Goal: Task Accomplishment & Management: Complete application form

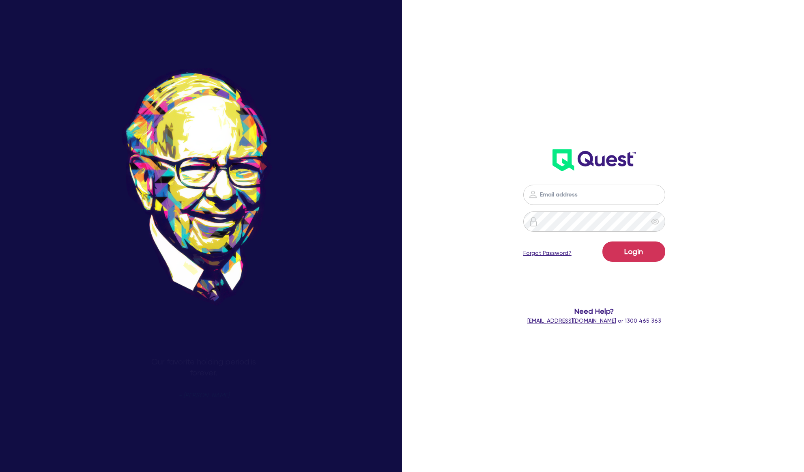
click at [575, 191] on input "email" at bounding box center [594, 195] width 142 height 20
type input "[PERSON_NAME][EMAIL_ADDRESS][DOMAIN_NAME]"
click at [602, 241] on button "Login" at bounding box center [633, 251] width 63 height 20
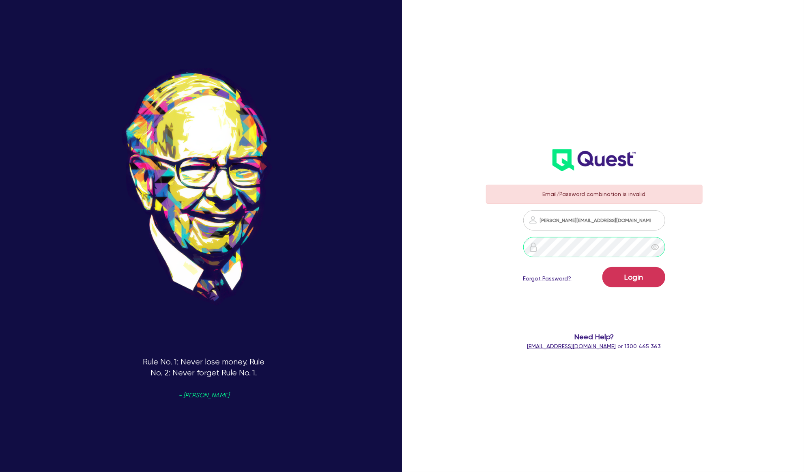
click at [602, 267] on button "Login" at bounding box center [633, 277] width 63 height 20
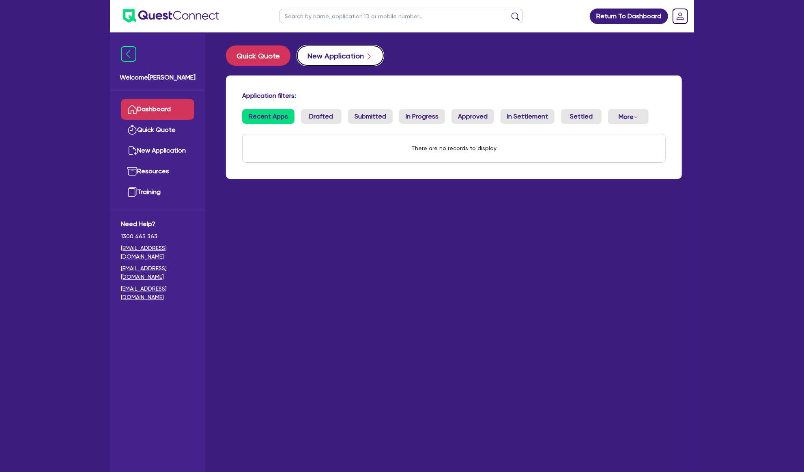
click at [311, 59] on button "New Application" at bounding box center [340, 55] width 87 height 20
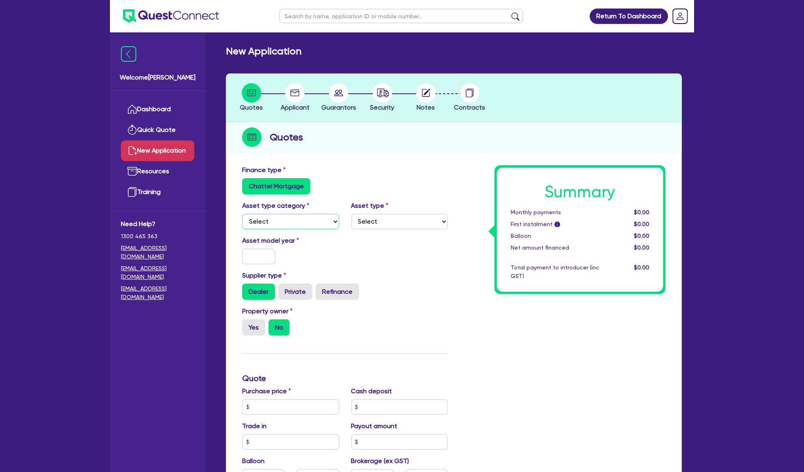
click at [320, 223] on select "Select Cars and light trucks Primary assets Secondary assets Tertiary assets" at bounding box center [290, 221] width 97 height 15
click at [242, 214] on select "Select Cars and light trucks Primary assets Secondary assets Tertiary assets" at bounding box center [290, 221] width 97 height 15
click at [375, 222] on select "Select Heavy trucks over 4.5 tonne Trailers Bus and coaches Yellow goods and ex…" at bounding box center [399, 221] width 97 height 15
click at [320, 222] on select "Select Cars and light trucks Primary assets Secondary assets Tertiary assets" at bounding box center [290, 221] width 97 height 15
select select "CARS_AND_LIGHT_TRUCKS"
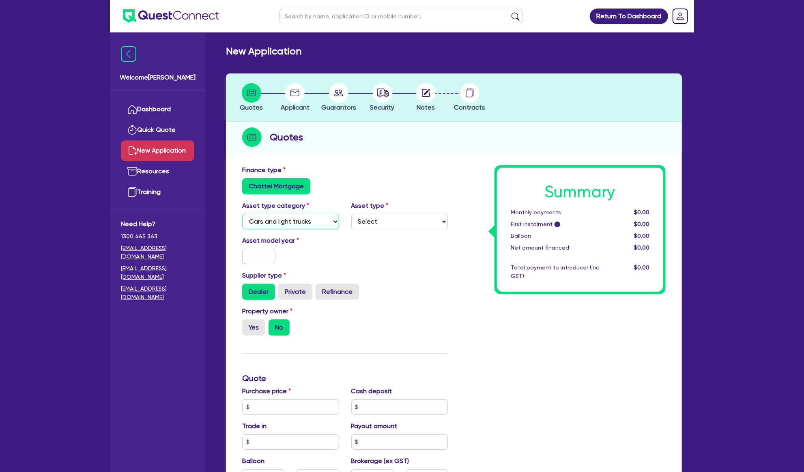
click at [242, 214] on select "Select Cars and light trucks Primary assets Secondary assets Tertiary assets" at bounding box center [290, 221] width 97 height 15
click at [376, 220] on select "Select Passenger vehicles Vans and utes Light trucks up to 4.5 tonne" at bounding box center [399, 221] width 97 height 15
select select "PASSENGER_VEHICLES"
click at [351, 214] on select "Select Passenger vehicles Vans and utes Light trucks up to 4.5 tonne" at bounding box center [399, 221] width 97 height 15
click at [296, 295] on label "Private" at bounding box center [295, 291] width 34 height 16
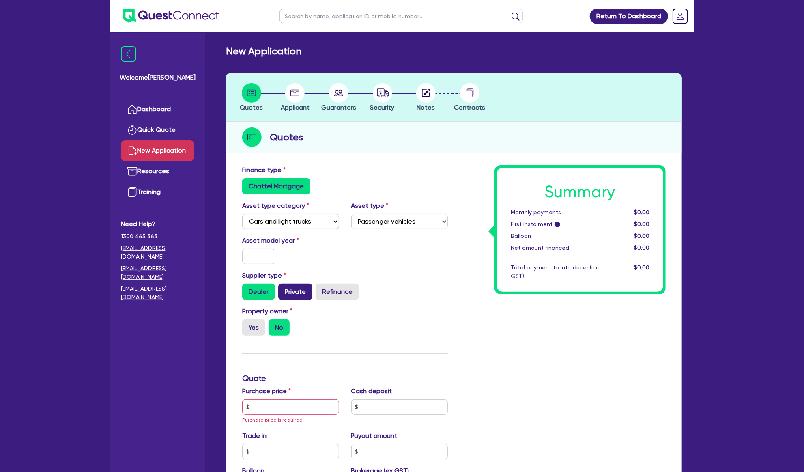
click at [283, 289] on input "Private" at bounding box center [280, 285] width 5 height 5
radio input "true"
click at [260, 265] on div "Asset model year" at bounding box center [345, 253] width 218 height 35
click at [264, 254] on input "text" at bounding box center [258, 256] width 33 height 15
type input "2025"
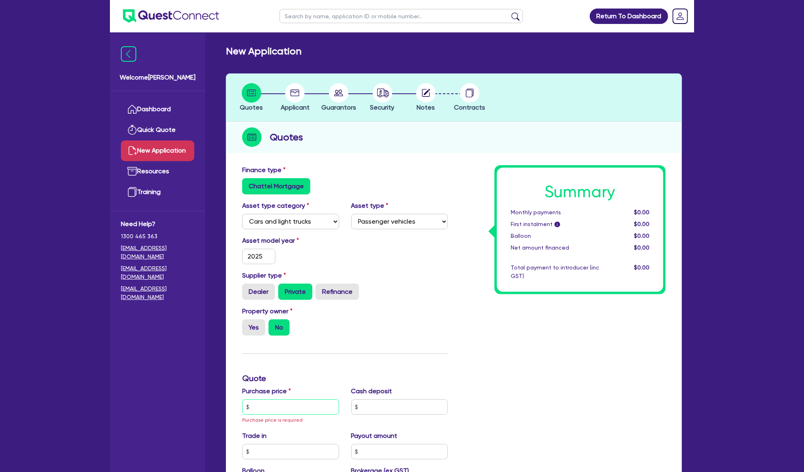
click at [302, 406] on input "text" at bounding box center [290, 406] width 97 height 15
type input "75,000"
type input "15,000"
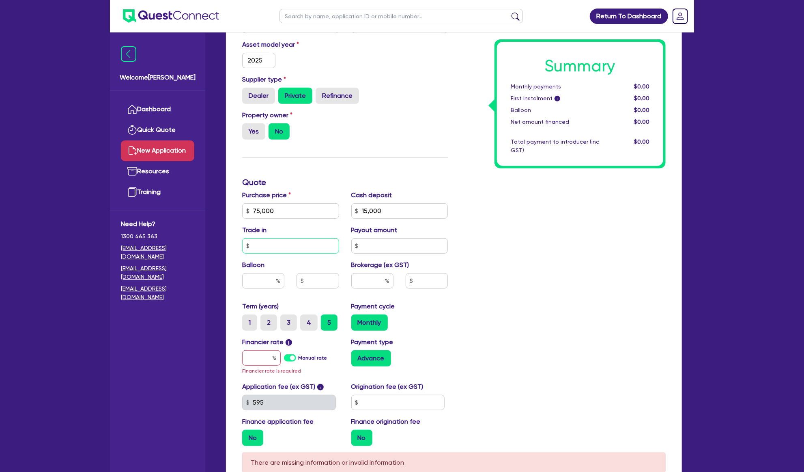
scroll to position [196, 0]
click at [264, 357] on input "text" at bounding box center [261, 357] width 39 height 15
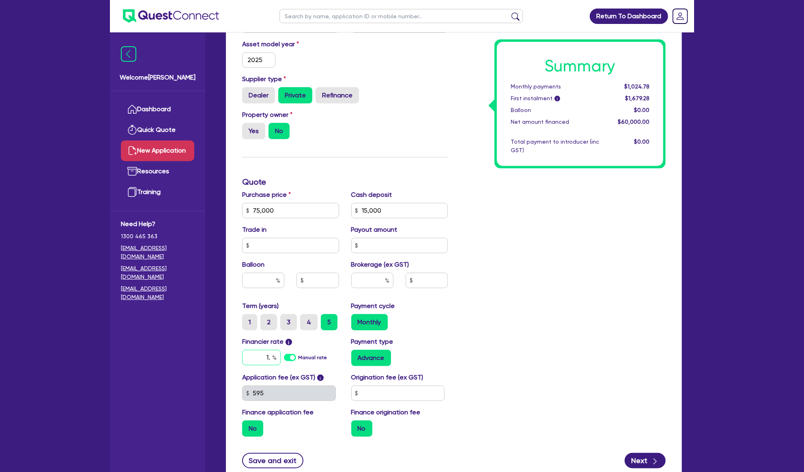
type input "1"
type input "16.99"
click at [633, 373] on div "Summary Monthly payments $1,024.78 First instalment i $1,679.28 Balloon $0.00 N…" at bounding box center [563, 206] width 218 height 474
click at [362, 394] on input "text" at bounding box center [398, 392] width 94 height 15
type input "750"
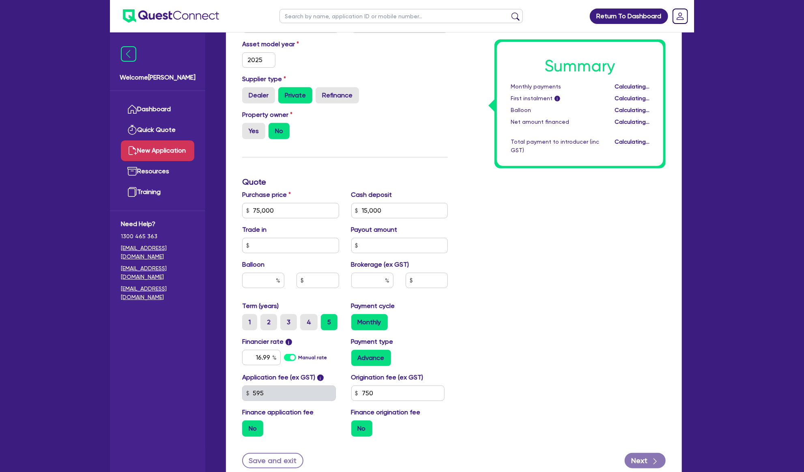
click at [469, 353] on div "Summary Monthly payments Calculating... First instalment i Calculating... Ballo…" at bounding box center [563, 206] width 218 height 474
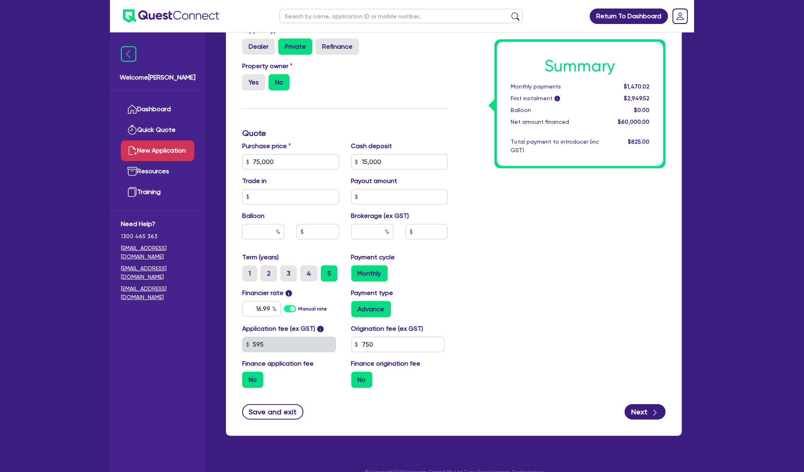
scroll to position [245, 0]
click at [365, 225] on input "text" at bounding box center [372, 231] width 42 height 15
click at [367, 232] on input "4" at bounding box center [372, 231] width 42 height 15
type input "6"
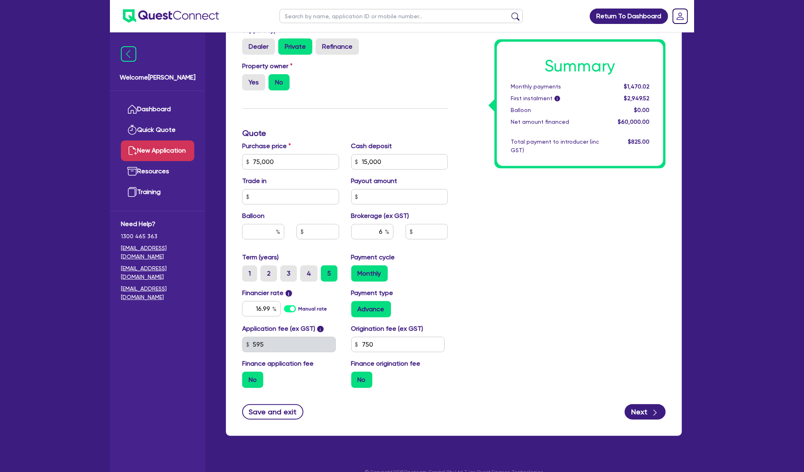
click at [530, 272] on div "Summary Monthly payments $1,470.02 First instalment i $2,949.52 Balloon $0.00 N…" at bounding box center [563, 157] width 218 height 474
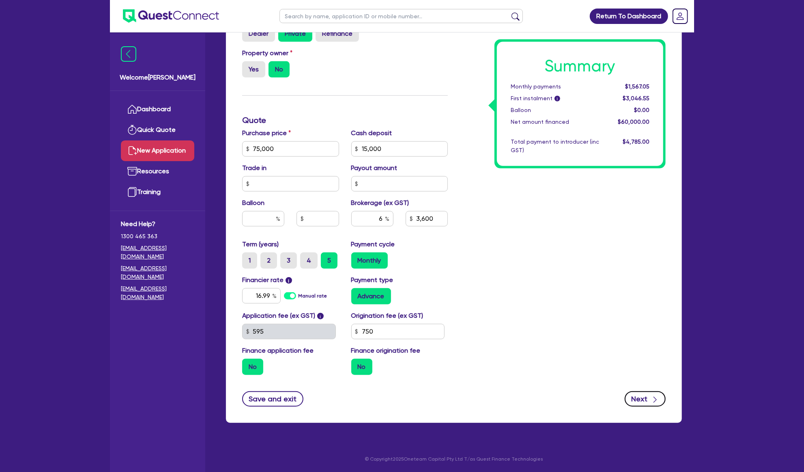
click at [657, 395] on icon "button" at bounding box center [655, 399] width 8 height 8
type input "3,600"
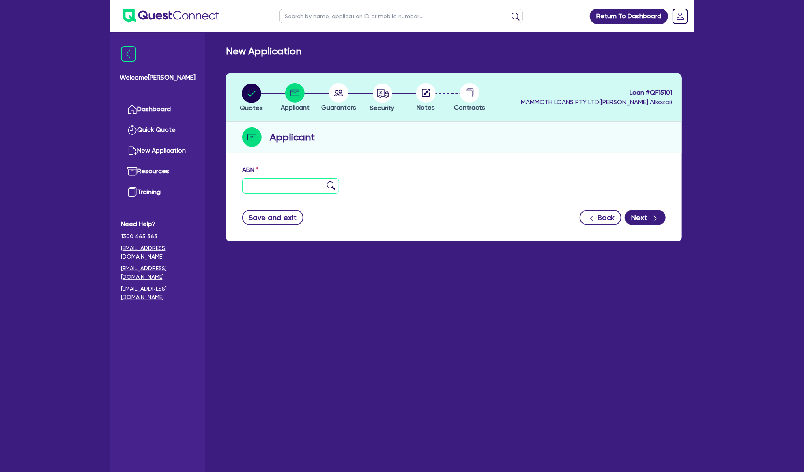
click at [290, 184] on input "text" at bounding box center [290, 185] width 97 height 15
paste input "62 660 383 399"
type input "62 660 383 399"
click at [634, 213] on button "Next" at bounding box center [644, 217] width 41 height 15
type input "S & S AIR CONDITIONING AND ELECTRICAL PTY LTD"
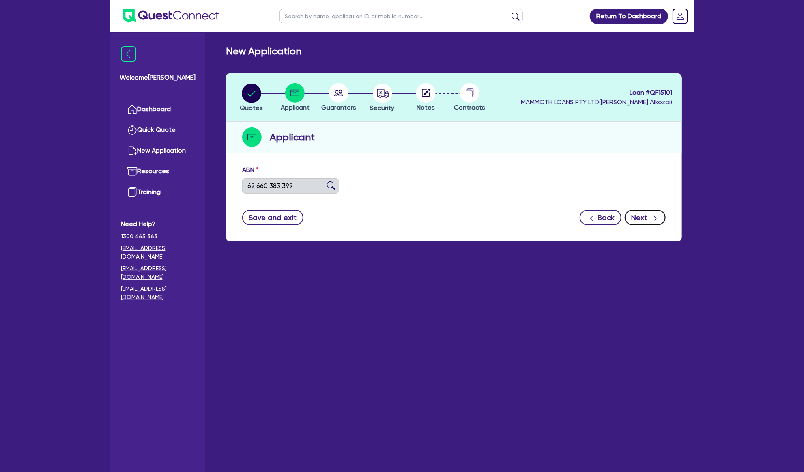
select select "COMPANY"
type input "[DATE]"
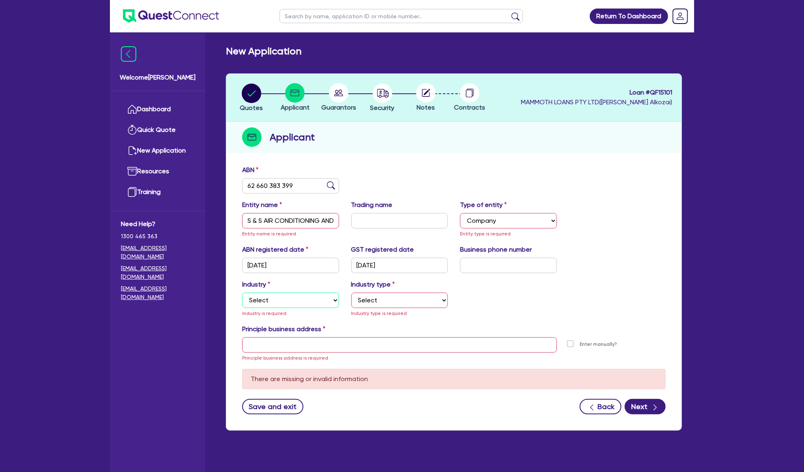
click at [307, 304] on select "Select Accomodation & Food Services Administrative & Support Services Agricultu…" at bounding box center [290, 299] width 97 height 15
select select "BUILDING_CONSTRUCTION"
click at [242, 292] on select "Select Accomodation & Food Services Administrative & Support Services Agricultu…" at bounding box center [290, 299] width 97 height 15
click at [401, 293] on select "Select Trades People Providing Services Direct to Consumers Trades People Provi…" at bounding box center [399, 299] width 97 height 15
select select "TRADES_SERVICES_CONSUMERS"
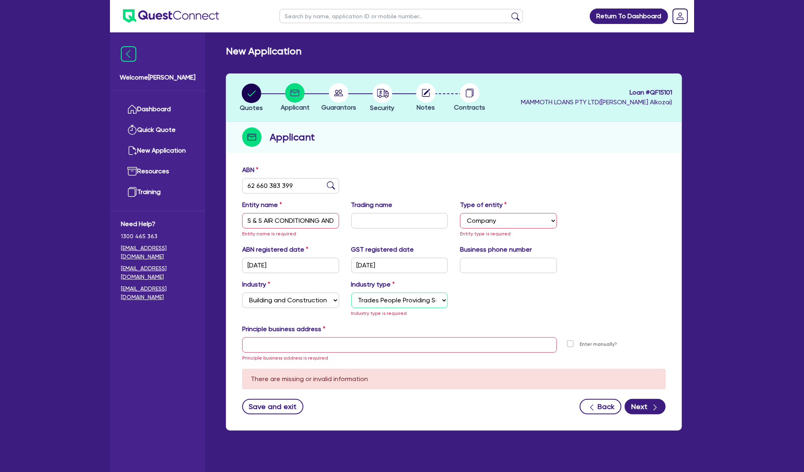
click at [351, 292] on select "Select Trades People Providing Services Direct to Consumers Trades People Provi…" at bounding box center [399, 299] width 97 height 15
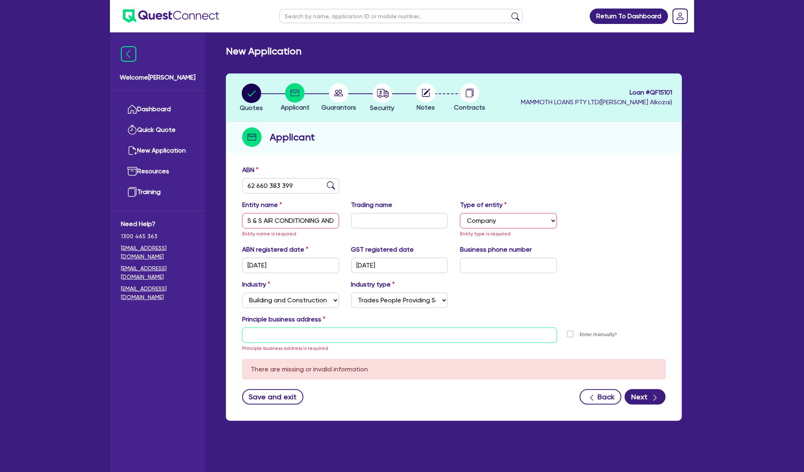
click at [390, 337] on input "text" at bounding box center [399, 334] width 315 height 15
click at [437, 326] on div "Principle business address" at bounding box center [454, 320] width 436 height 13
click at [436, 330] on input "text" at bounding box center [399, 334] width 315 height 15
paste input "[STREET_ADDRESS][PERSON_NAME]"
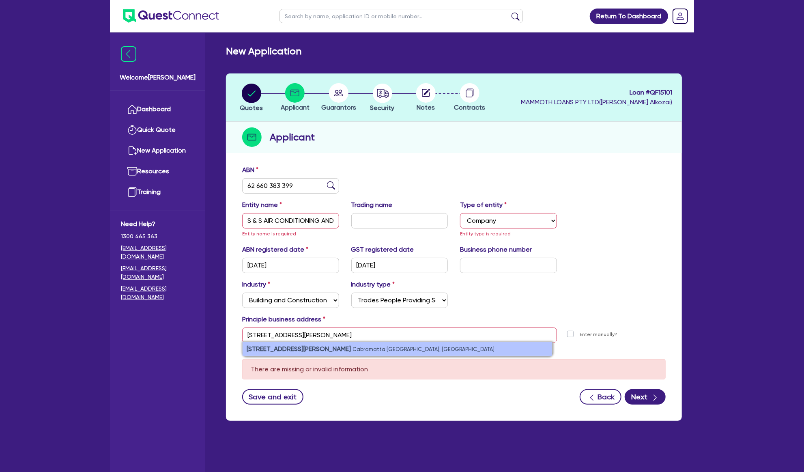
click at [396, 352] on li "[STREET_ADDRESS][PERSON_NAME]" at bounding box center [396, 349] width 309 height 14
type input "[STREET_ADDRESS][PERSON_NAME]"
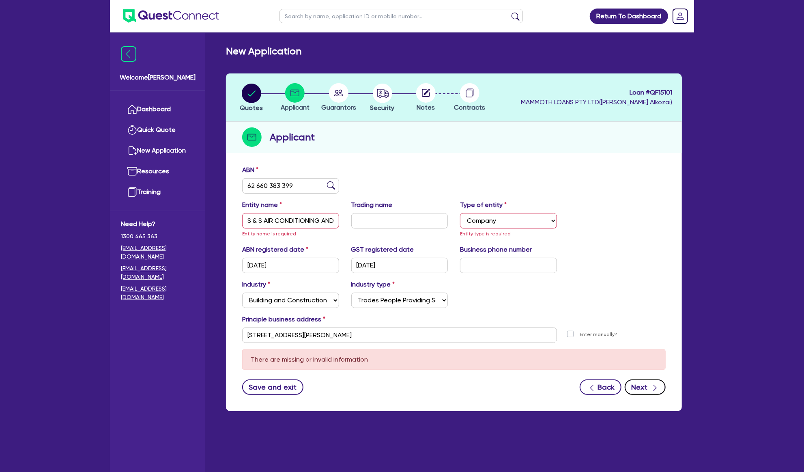
click at [639, 388] on button "Next" at bounding box center [644, 386] width 41 height 15
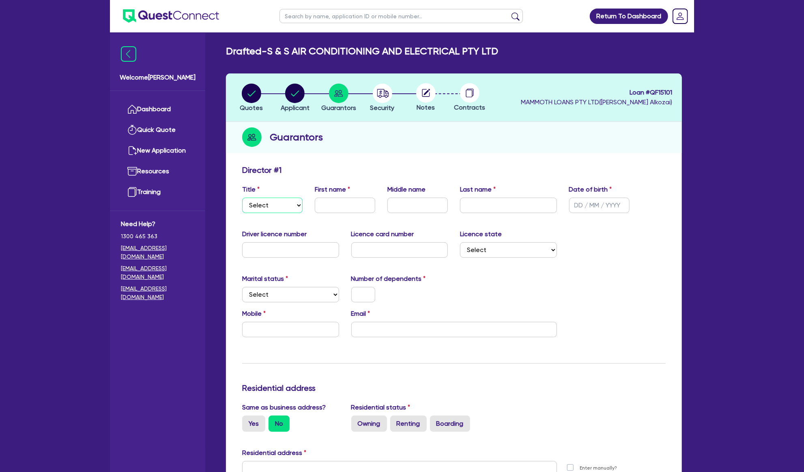
click at [265, 203] on select "Select Mr Mrs Ms Miss Dr" at bounding box center [272, 204] width 60 height 15
select select "MR"
click at [242, 197] on select "Select Mr Mrs Ms Miss Dr" at bounding box center [272, 204] width 60 height 15
click at [364, 209] on input "text" at bounding box center [345, 204] width 60 height 15
type input "[PERSON_NAME]"
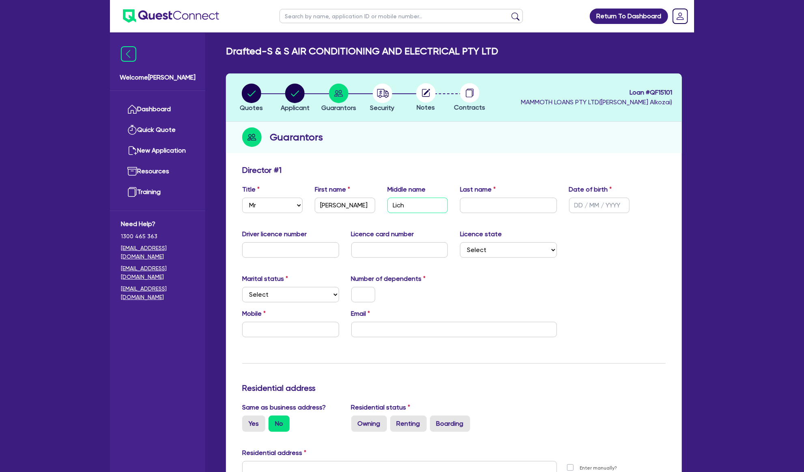
type input "Lich"
type input "[PERSON_NAME]"
type input "[DATE]"
click at [277, 254] on input "text" at bounding box center [290, 249] width 97 height 15
type input "67132c"
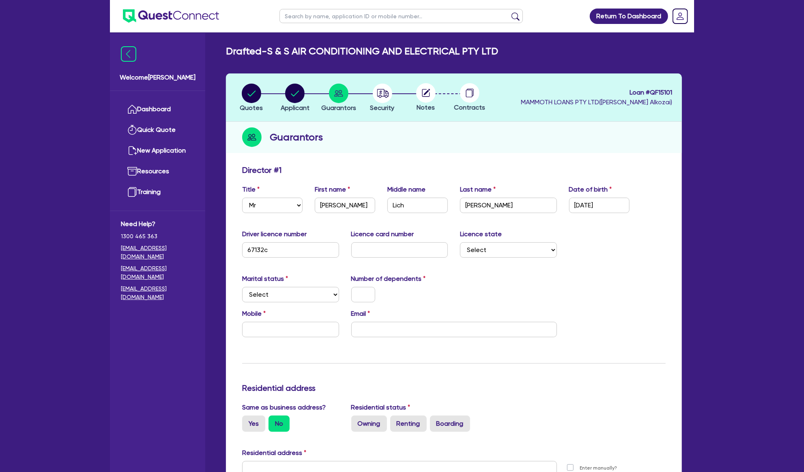
click at [131, 420] on div "Welcome [PERSON_NAME] Quick Quote New Application Resources Training Need Help?…" at bounding box center [157, 252] width 95 height 438
click at [394, 256] on input "text" at bounding box center [399, 249] width 97 height 15
type input "2053614051"
click at [493, 248] on select "Select [GEOGRAPHIC_DATA] [GEOGRAPHIC_DATA] [GEOGRAPHIC_DATA] [GEOGRAPHIC_DATA] …" at bounding box center [508, 249] width 97 height 15
select select "[GEOGRAPHIC_DATA]"
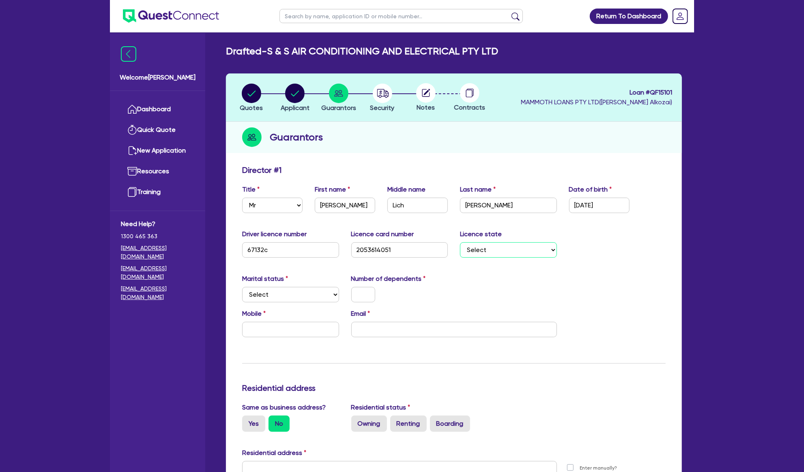
click at [460, 242] on select "Select [GEOGRAPHIC_DATA] [GEOGRAPHIC_DATA] [GEOGRAPHIC_DATA] [GEOGRAPHIC_DATA] …" at bounding box center [508, 249] width 97 height 15
click at [326, 301] on select "Select Single Married De Facto / Partner" at bounding box center [290, 294] width 97 height 15
select select "MARRIED"
click at [242, 287] on select "Select Single Married De Facto / Partner" at bounding box center [290, 294] width 97 height 15
click at [354, 297] on input "text" at bounding box center [363, 294] width 24 height 15
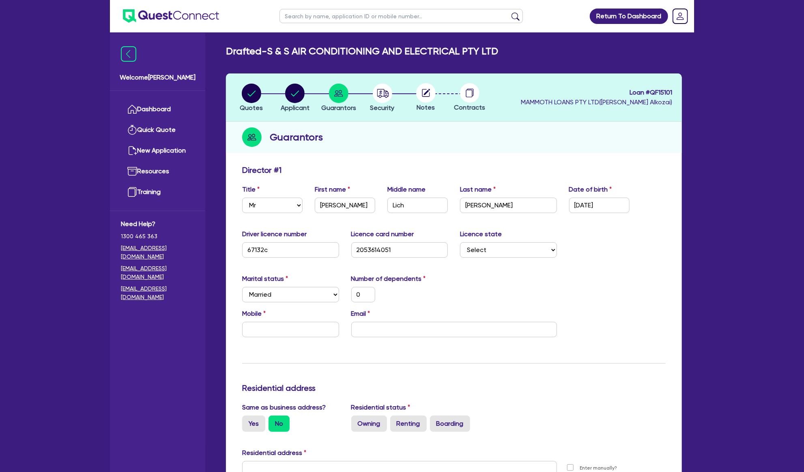
click at [378, 337] on div "Mobile Email" at bounding box center [454, 326] width 436 height 35
click at [377, 334] on input "email" at bounding box center [454, 329] width 206 height 15
paste input "[EMAIL_ADDRESS][DOMAIN_NAME]"
type input "0"
type input "[EMAIL_ADDRESS][DOMAIN_NAME]"
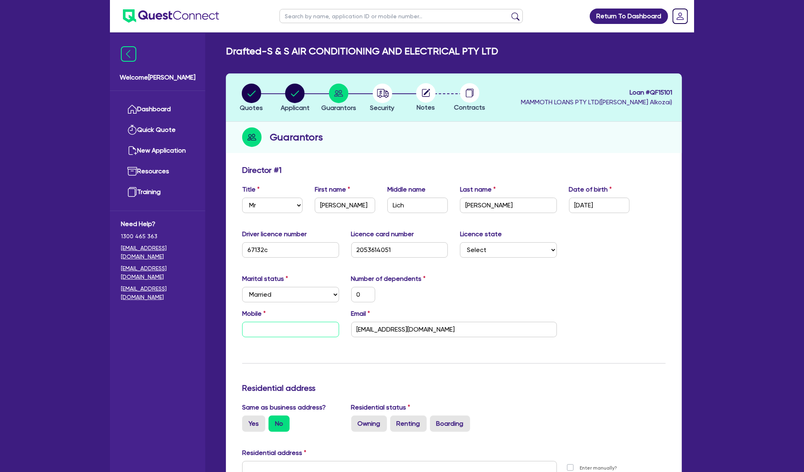
click at [290, 335] on input "text" at bounding box center [290, 329] width 97 height 15
paste input "0434 587 483"
type input "0"
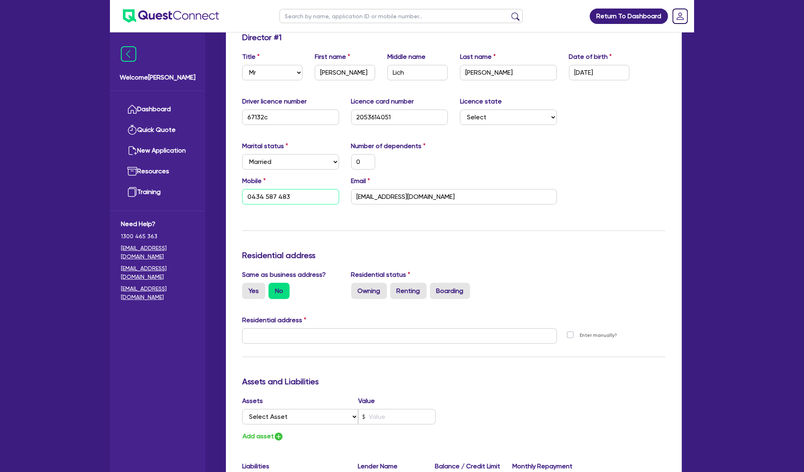
scroll to position [136, 0]
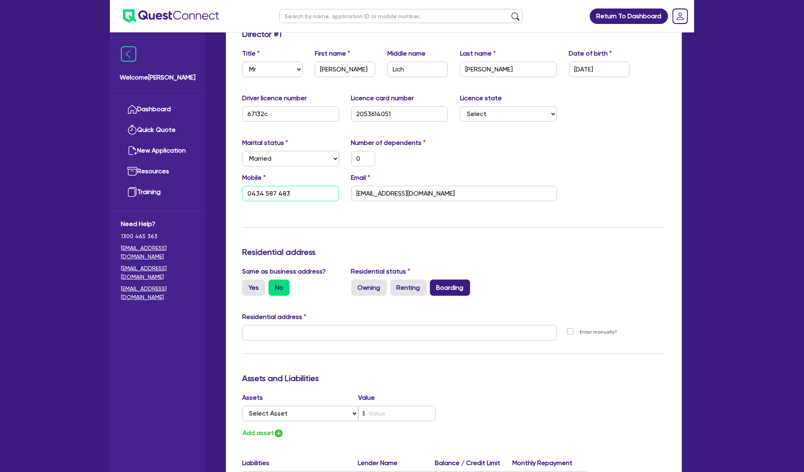
type input "0434 587 483"
click at [436, 290] on label "Boarding" at bounding box center [450, 287] width 40 height 16
click at [435, 285] on input "Boarding" at bounding box center [432, 281] width 5 height 5
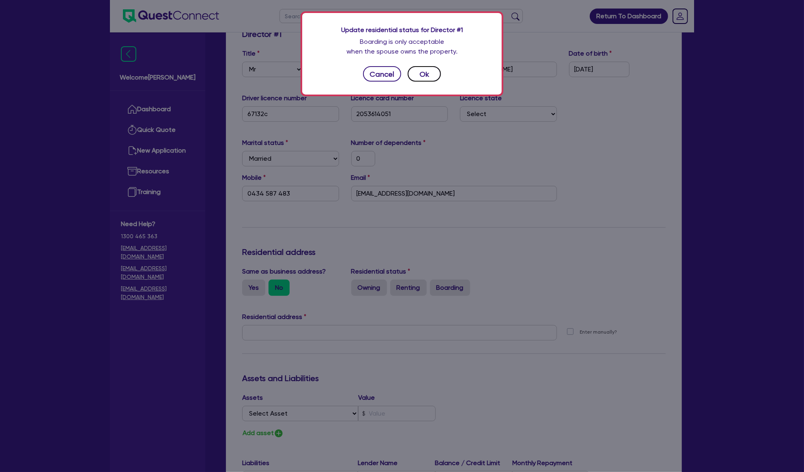
click at [418, 75] on button "Ok" at bounding box center [424, 73] width 33 height 15
type input "0"
type input "0434 587 483"
radio input "true"
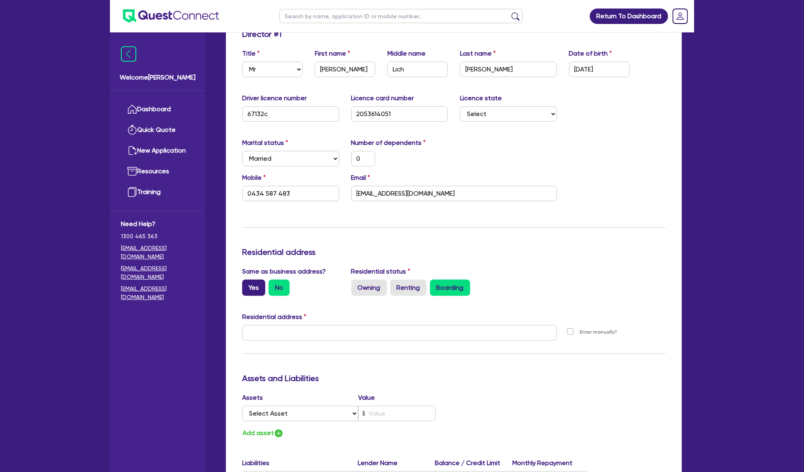
click at [250, 293] on label "Yes" at bounding box center [253, 287] width 23 height 16
click at [247, 285] on input "Yes" at bounding box center [244, 281] width 5 height 5
radio input "true"
type input "0"
type input "0434 587 483"
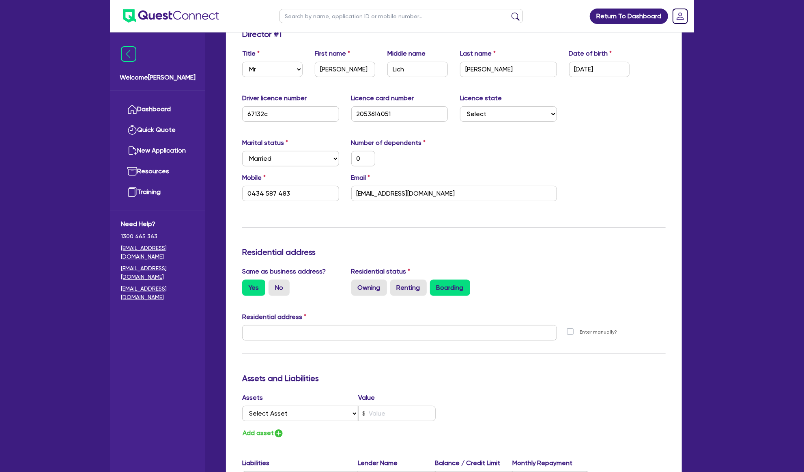
type input "[STREET_ADDRESS][PERSON_NAME]"
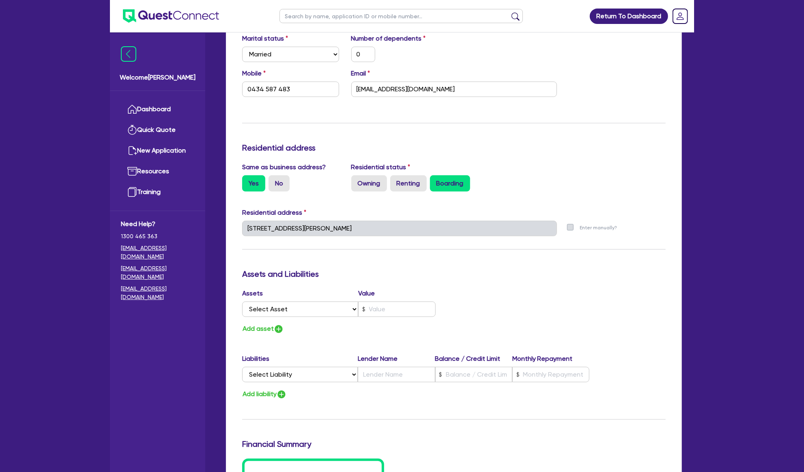
scroll to position [241, 0]
click at [326, 313] on select "Select Asset Cash Property Investment property Vehicle Truck Trailer Equipment …" at bounding box center [300, 307] width 116 height 15
select select "CASH"
click at [242, 300] on select "Select Asset Cash Property Investment property Vehicle Truck Trailer Equipment …" at bounding box center [300, 307] width 116 height 15
type input "0"
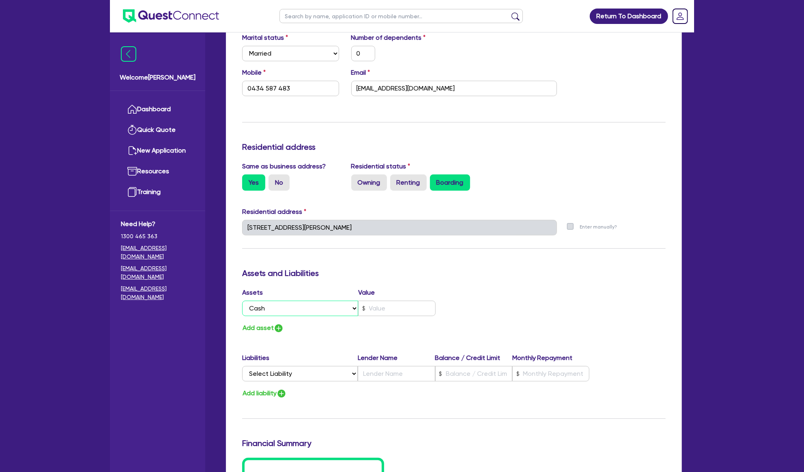
type input "0434 587 483"
click at [378, 308] on input "text" at bounding box center [396, 307] width 77 height 15
type input "0"
type input "0434 587 483"
type input "3"
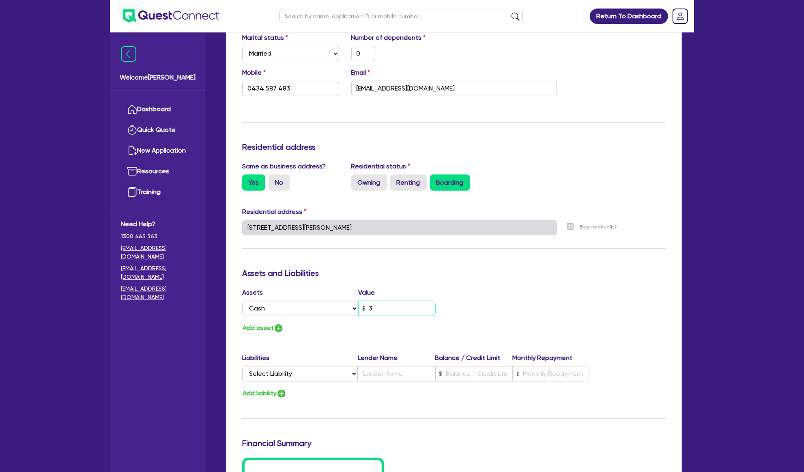
type input "0"
type input "0434 587 483"
type input "30"
type input "0"
type input "0434 587 483"
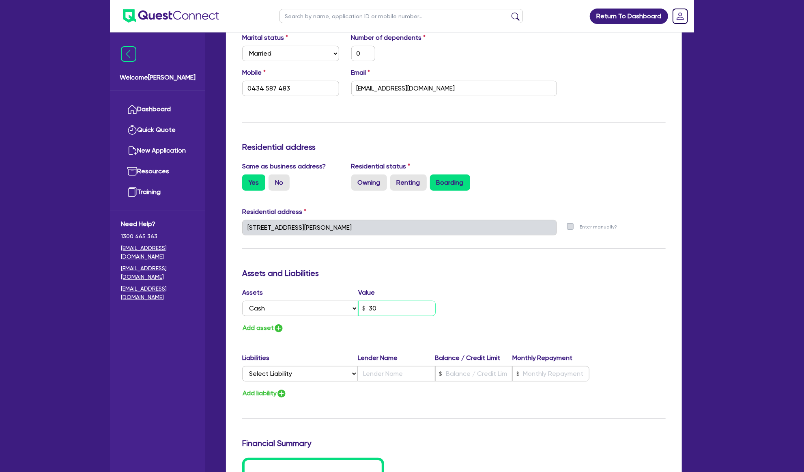
type input "300"
type input "0"
type input "0434 587 483"
type input "3,000"
type input "0"
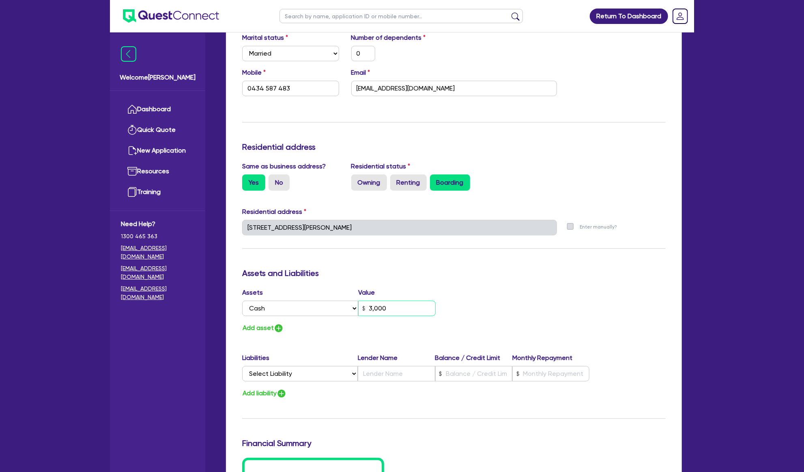
type input "0434 587 483"
type input "30,000"
click at [266, 324] on button "Add asset" at bounding box center [263, 327] width 42 height 11
type input "0"
type input "0434 587 483"
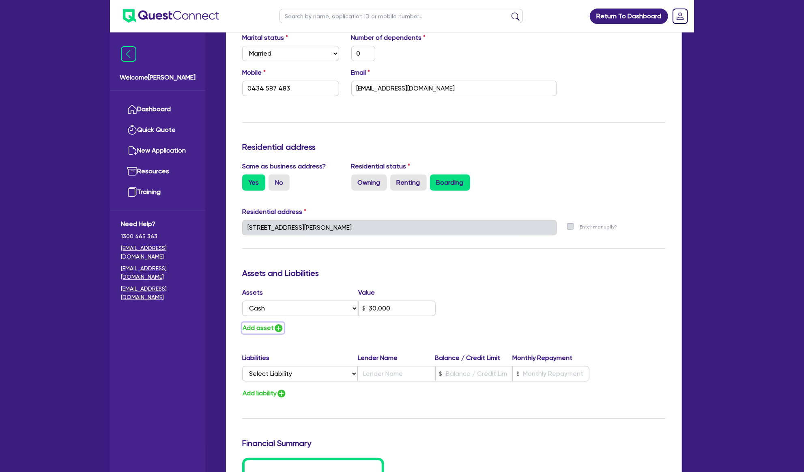
type input "30,000"
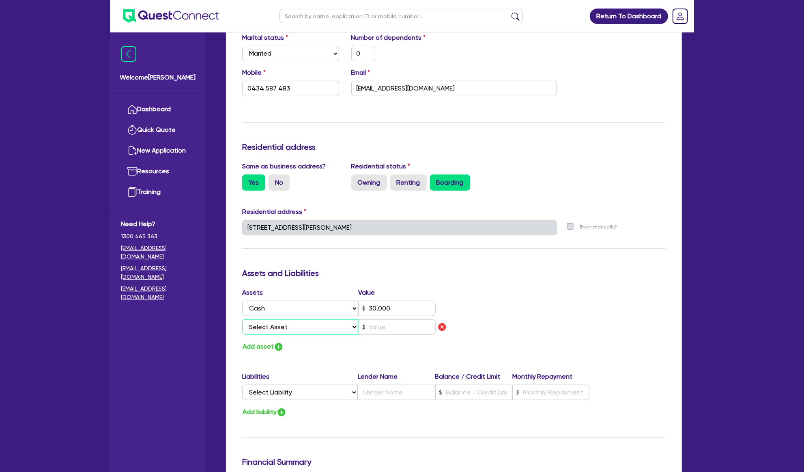
click at [278, 328] on select "Select Asset Cash Property Investment property Vehicle Truck Trailer Equipment …" at bounding box center [300, 326] width 116 height 15
select select "VEHICLE"
click at [242, 319] on select "Select Asset Cash Property Investment property Vehicle Truck Trailer Equipment …" at bounding box center [300, 326] width 116 height 15
type input "0"
type input "0434 587 483"
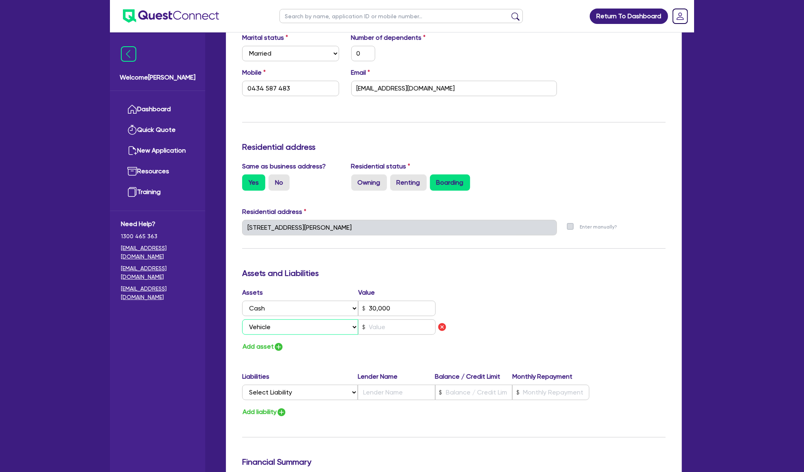
type input "30,000"
click at [407, 332] on input "text" at bounding box center [396, 326] width 77 height 15
type input "0"
type input "0434 587 483"
type input "30,000"
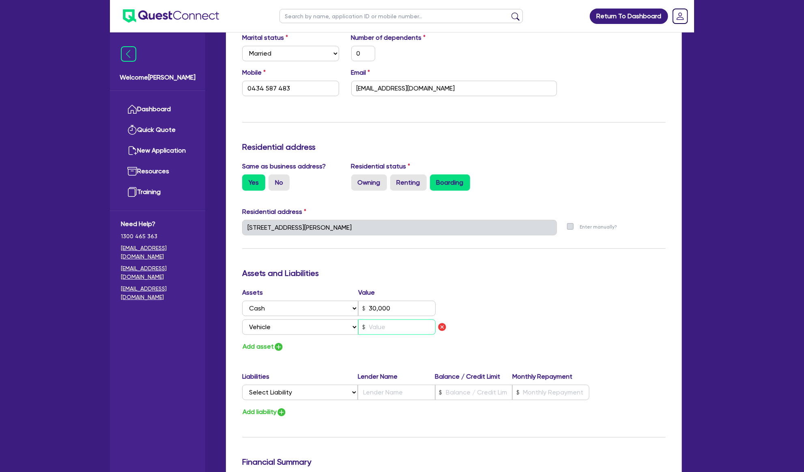
type input "2"
type input "0"
type input "0434 587 483"
type input "30,000"
type input "20"
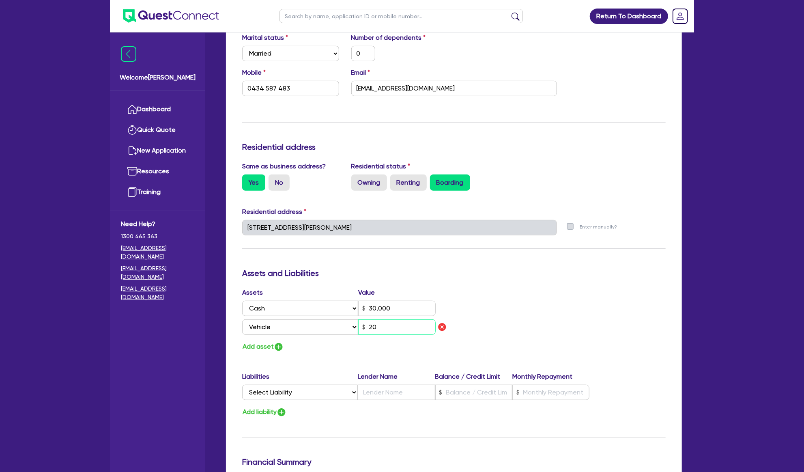
type input "0"
type input "0434 587 483"
type input "30,000"
type input "200"
type input "0"
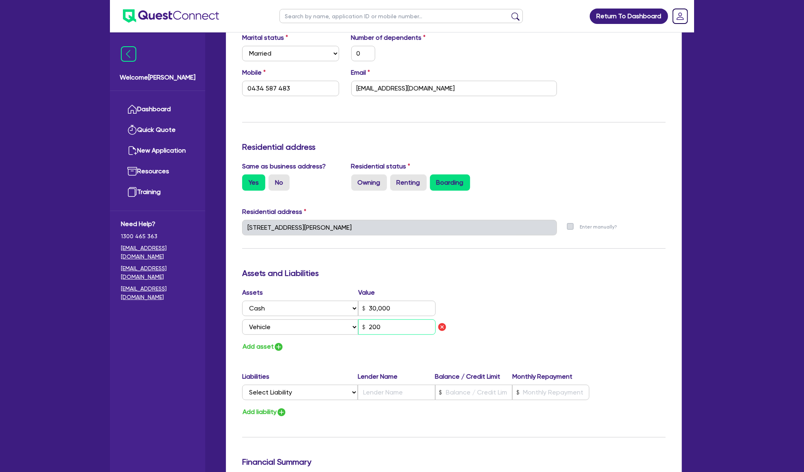
type input "0434 587 483"
type input "30,000"
type input "2,000"
type input "0"
type input "0434 587 483"
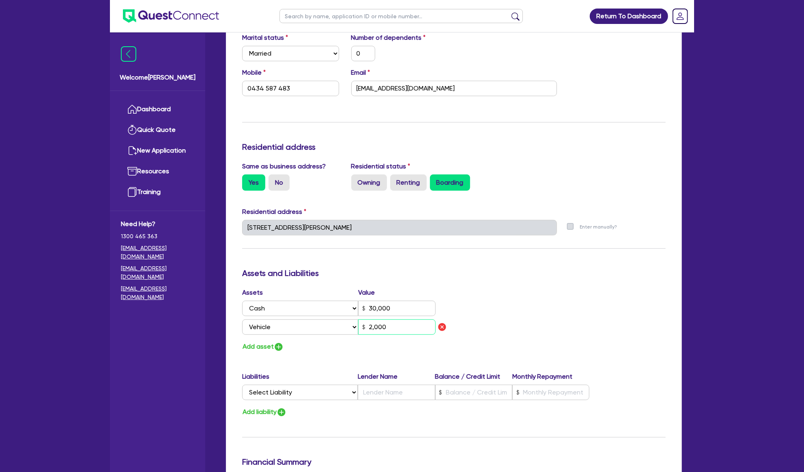
type input "30,000"
type input "20,000"
click at [272, 346] on button "Add asset" at bounding box center [263, 346] width 42 height 11
type input "0"
type input "0434 587 483"
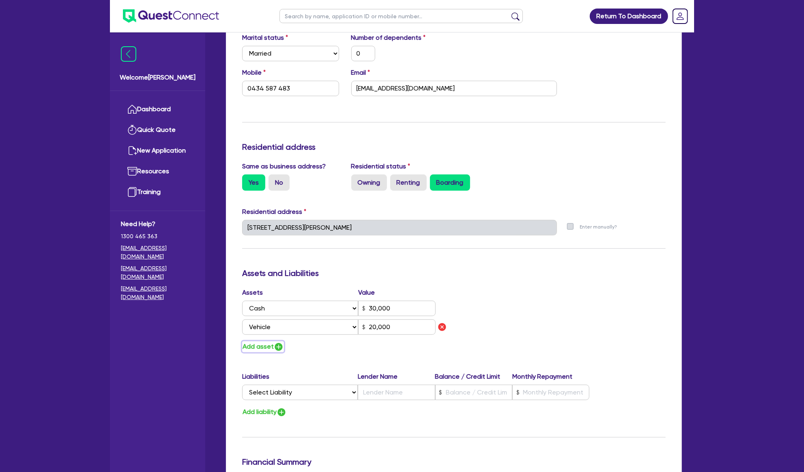
type input "30,000"
type input "20,000"
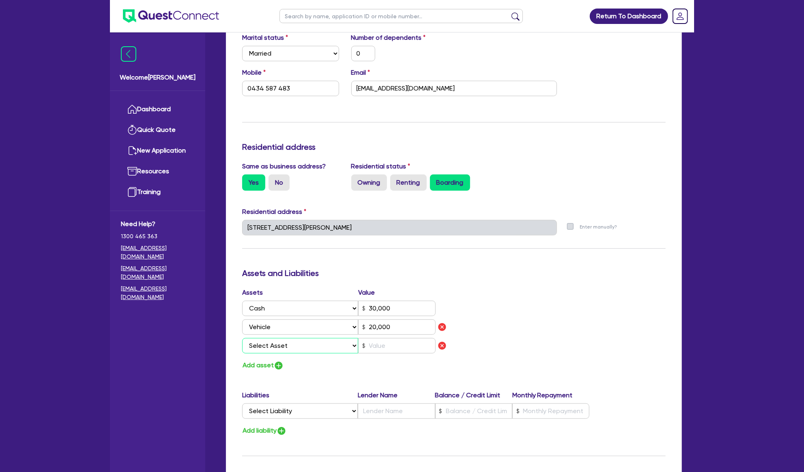
click at [282, 346] on select "Select Asset Cash Property Investment property Vehicle Truck Trailer Equipment …" at bounding box center [300, 345] width 116 height 15
select select "HOUSEHOLD_PERSONAL"
click at [242, 338] on select "Select Asset Cash Property Investment property Vehicle Truck Trailer Equipment …" at bounding box center [300, 345] width 116 height 15
type input "0"
type input "0434 587 483"
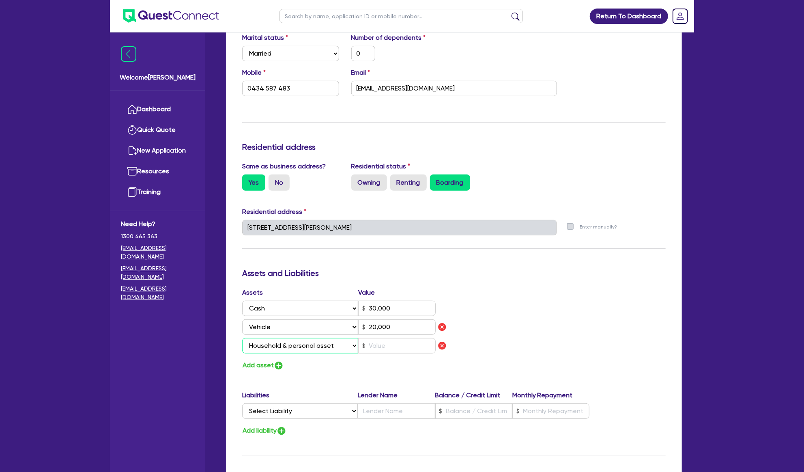
type input "30,000"
type input "20,000"
click at [391, 342] on input "text" at bounding box center [396, 345] width 77 height 15
type input "0"
type input "0434 587 483"
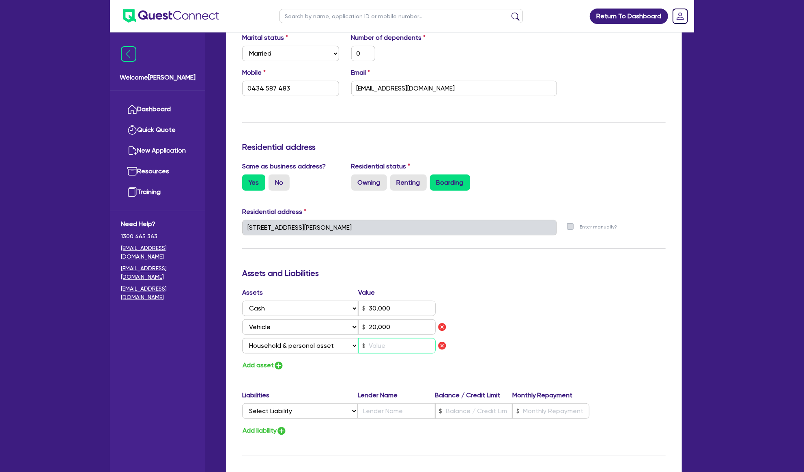
type input "30,000"
type input "20,000"
type input "5"
type input "0"
type input "0434 587 483"
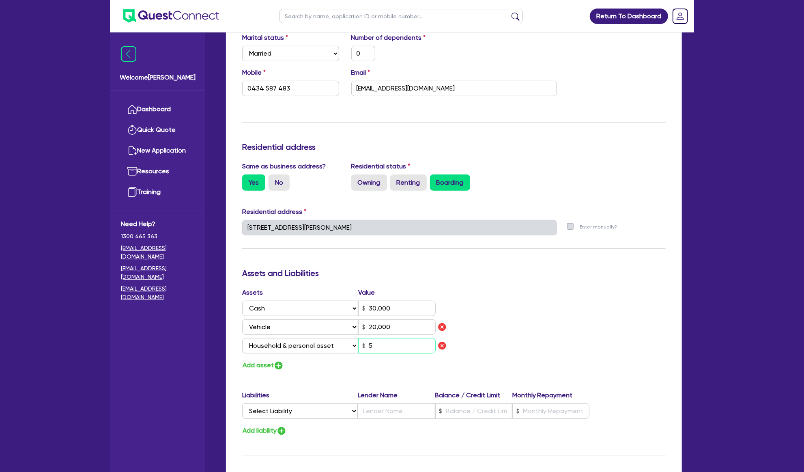
type input "30,000"
type input "20,000"
type input "50"
type input "0"
type input "0434 587 483"
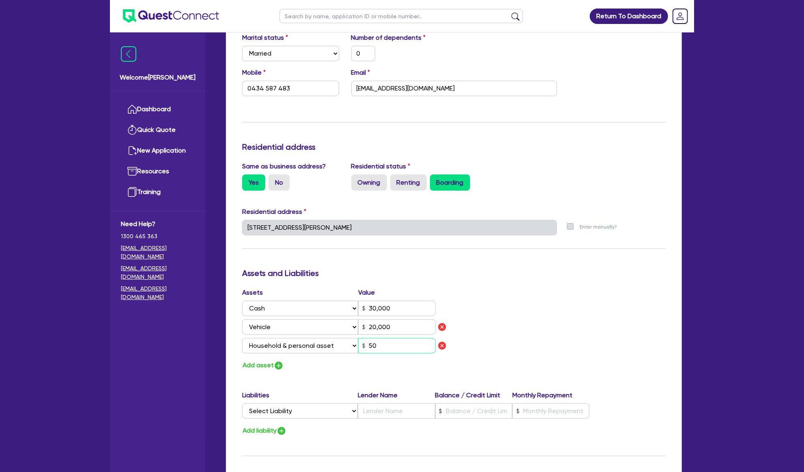
type input "30,000"
type input "20,000"
type input "500"
type input "0"
type input "0434 587 483"
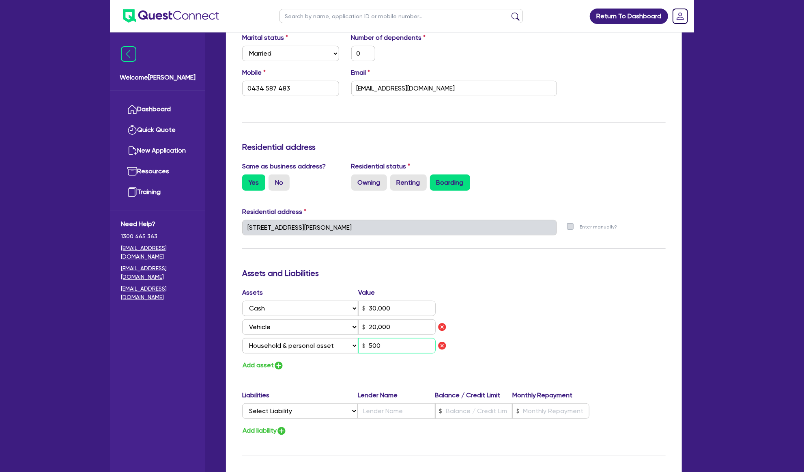
type input "30,000"
type input "20,000"
type input "5,000"
type input "0"
type input "0434 587 483"
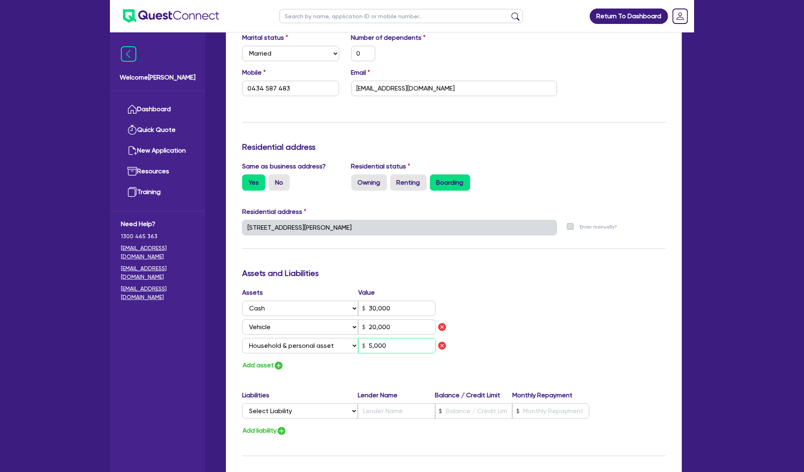
type input "30,000"
type input "20,000"
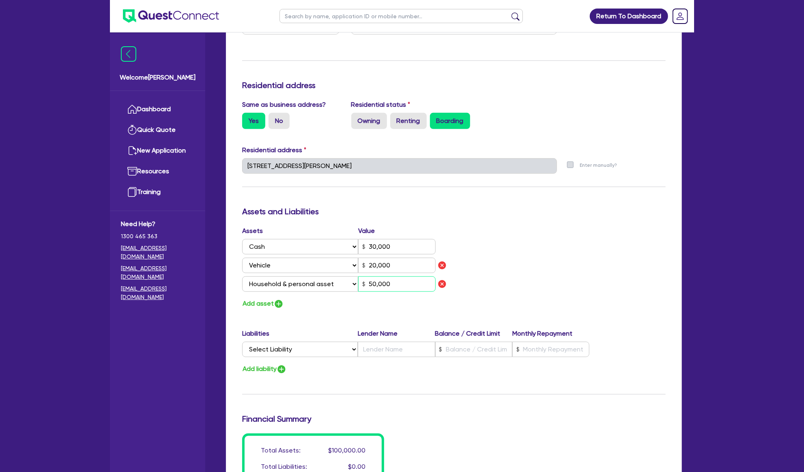
type input "50,000"
click at [271, 349] on select "Select Liability Credit card Mortgage Investment property loan Vehicle loan Tru…" at bounding box center [300, 348] width 116 height 15
select select "CREDIT_CARD"
click at [242, 341] on select "Select Liability Credit card Mortgage Investment property loan Vehicle loan Tru…" at bounding box center [300, 348] width 116 height 15
type input "0"
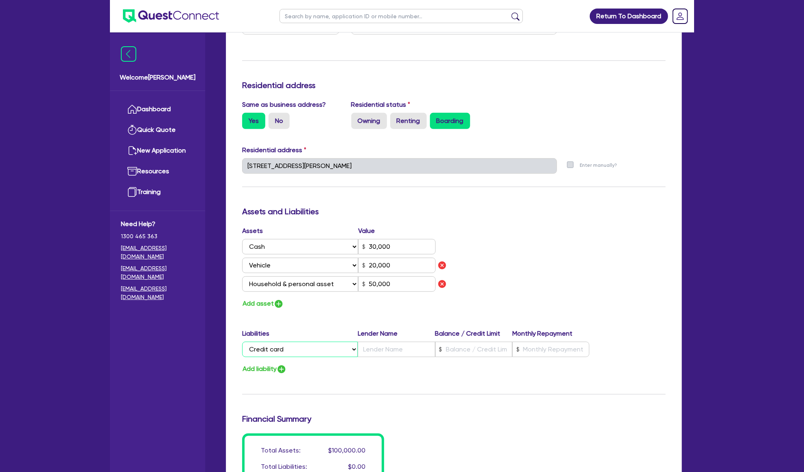
type input "0434 587 483"
type input "30,000"
type input "20,000"
type input "50,000"
click at [397, 348] on input "text" at bounding box center [396, 348] width 77 height 15
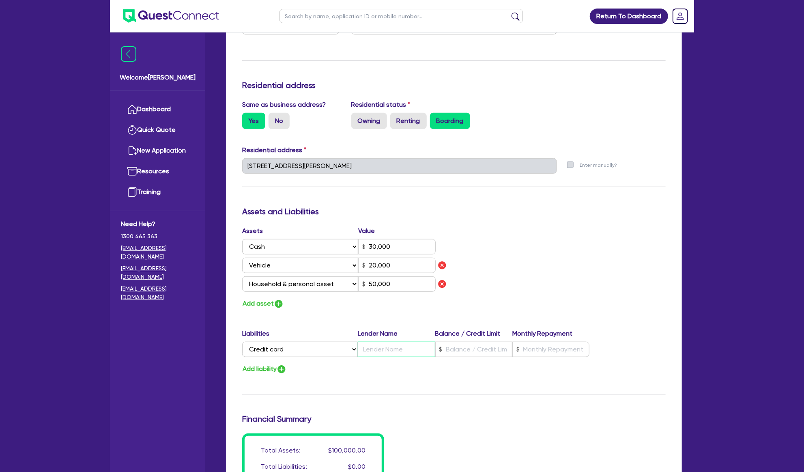
type input "0"
type input "0434 587 483"
type input "30,000"
type input "W"
type input "20,000"
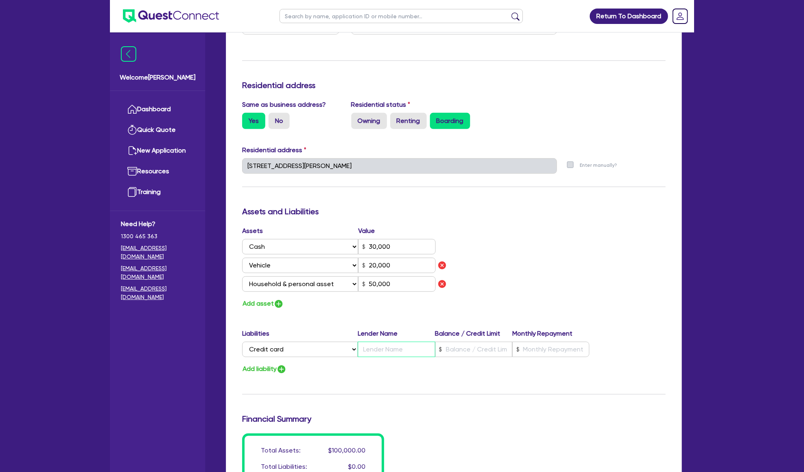
type input "50,000"
type input "0"
type input "0434 587 483"
type input "30,000"
type input "We"
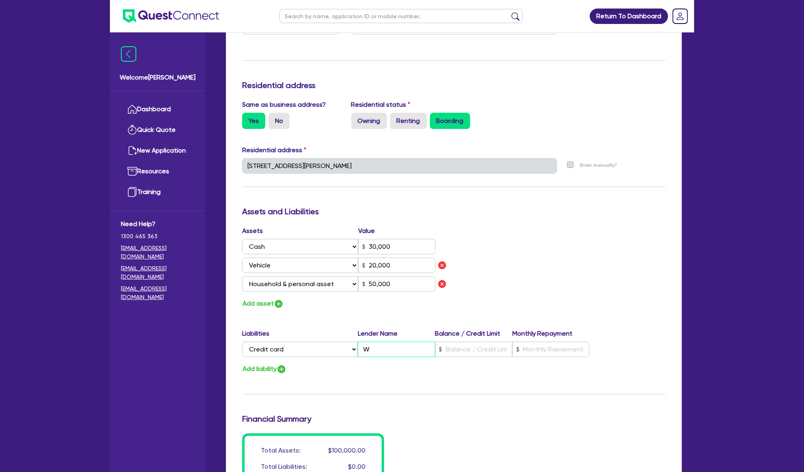
type input "20,000"
type input "50,000"
type input "0"
type input "0434 587 483"
type input "30,000"
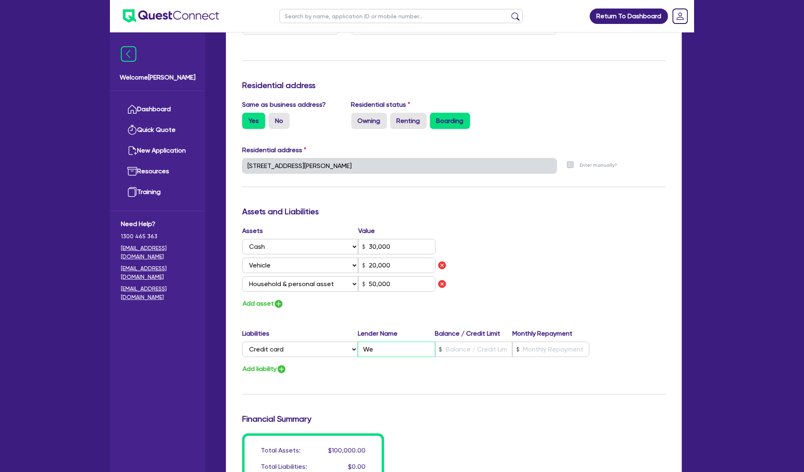
type input "[PERSON_NAME]"
type input "20,000"
type input "50,000"
type input "West"
type input "0"
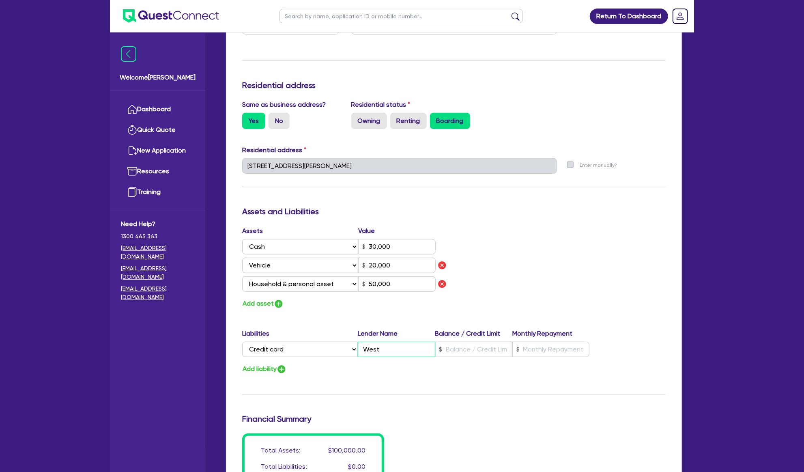
type input "0434 587 483"
type input "30,000"
type input "20,000"
type input "50,000"
type input "0"
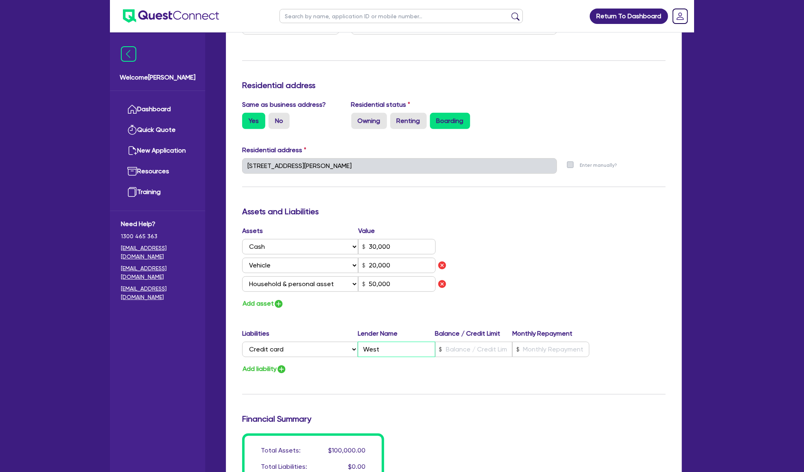
type input "0434 587 483"
type input "30,000"
type input "Westp"
type input "20,000"
type input "50,000"
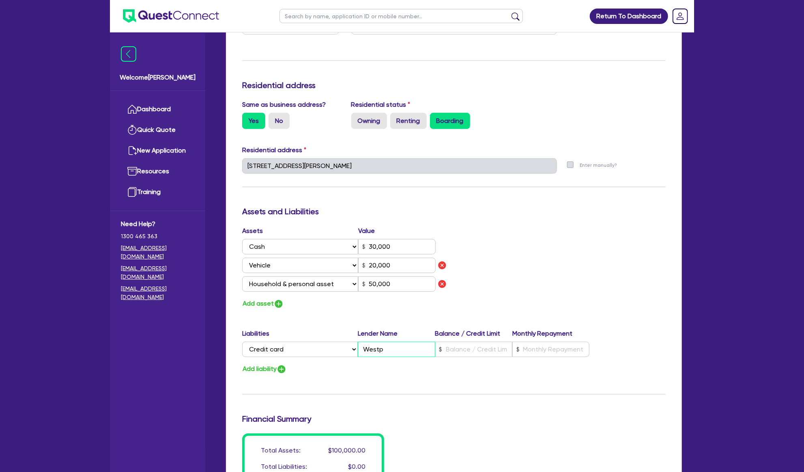
type input "Westpa"
type input "0"
type input "0434 587 483"
type input "30,000"
type input "20,000"
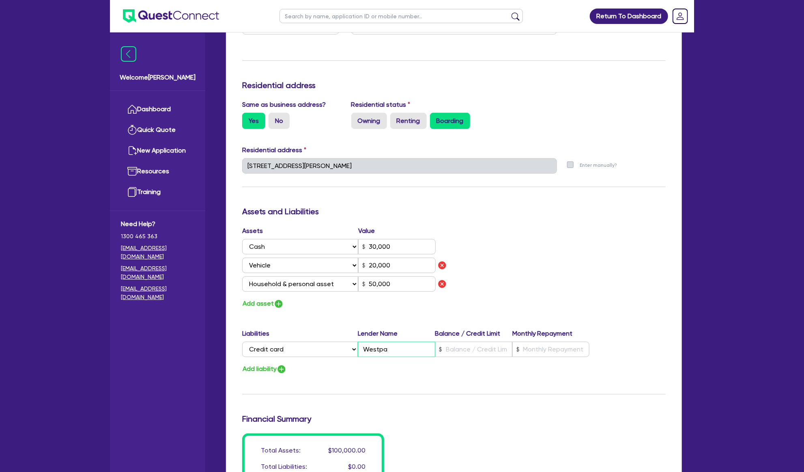
type input "50,000"
type input "0"
type input "0434 587 483"
type input "30,000"
type input "Westpac"
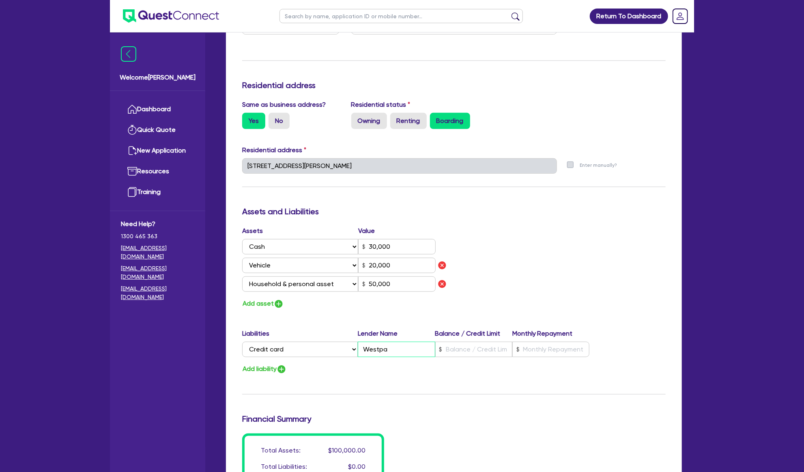
type input "20,000"
type input "50,000"
type input "0"
type input "0434 587 483"
type input "30,000"
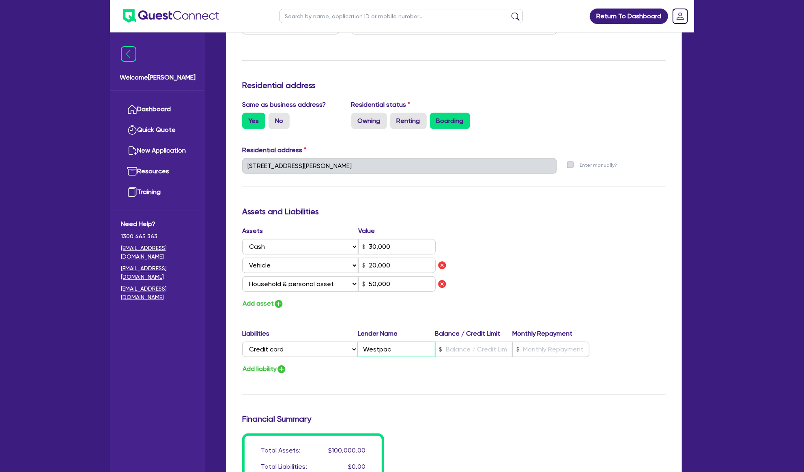
type input "Westpac"
type input "20,000"
type input "50,000"
type input "Westpac"
type input "0"
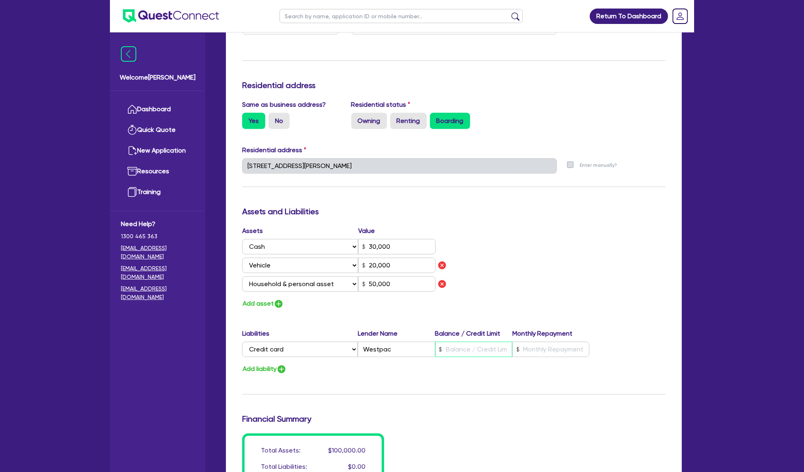
type input "0434 587 483"
type input "30,000"
type input "1"
type input "20,000"
type input "50,000"
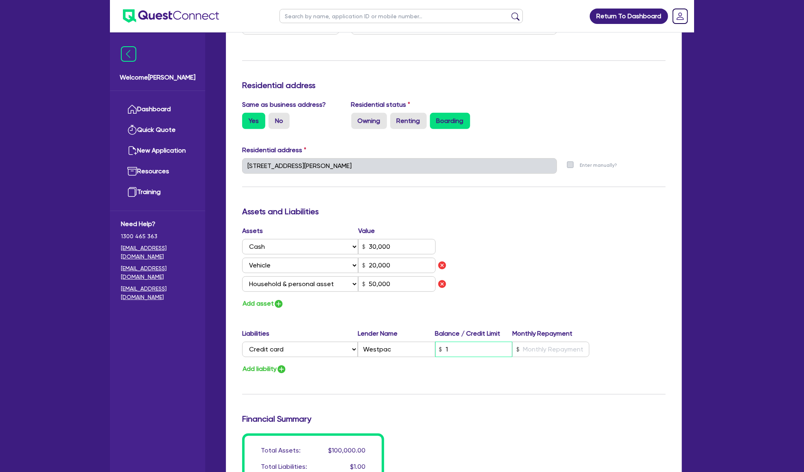
type input "0"
type input "0434 587 483"
type input "30,000"
type input "16"
type input "20,000"
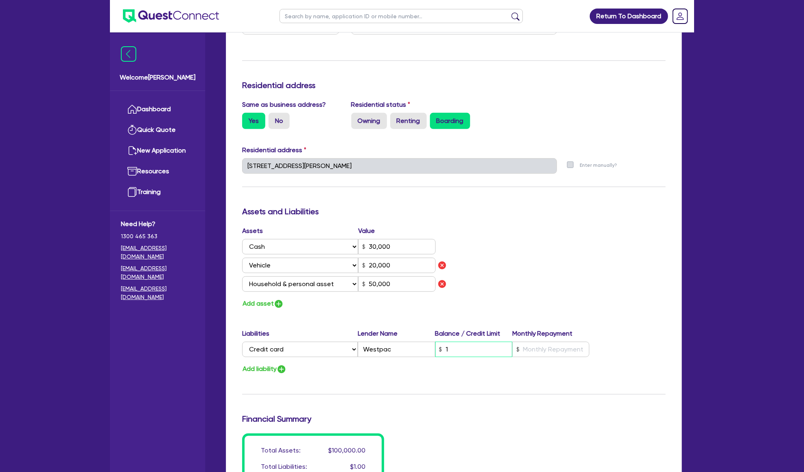
type input "50,000"
type input "0"
type input "0434 587 483"
type input "30,000"
type input "160"
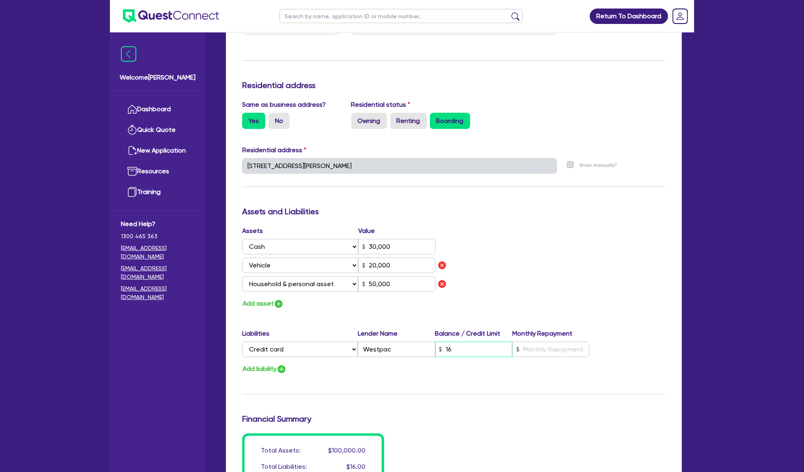
type input "20,000"
type input "50,000"
type input "0"
type input "0434 587 483"
type input "30,000"
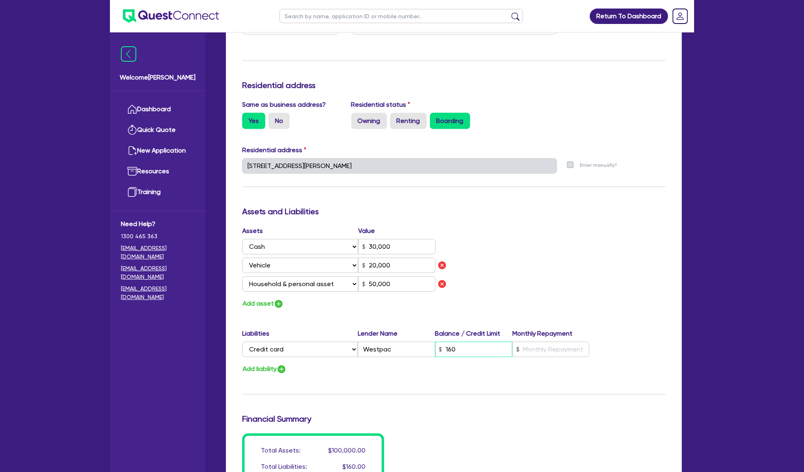
type input "1,600"
type input "20,000"
type input "50,000"
type input "0"
type input "0434 587 483"
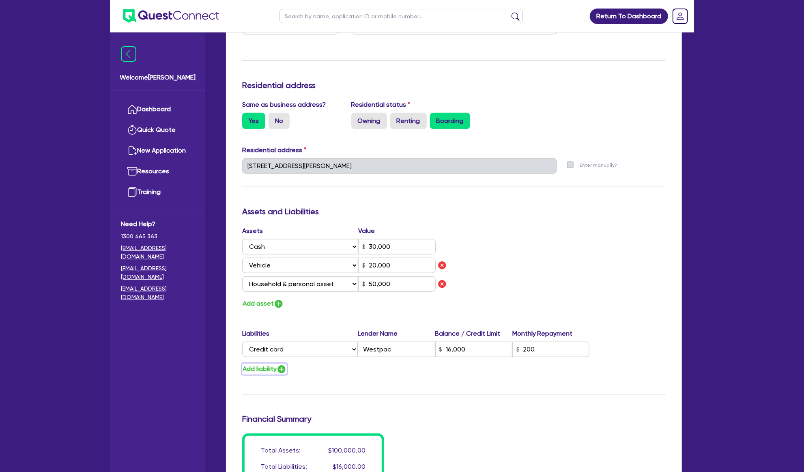
click at [268, 368] on button "Add liability" at bounding box center [264, 368] width 45 height 11
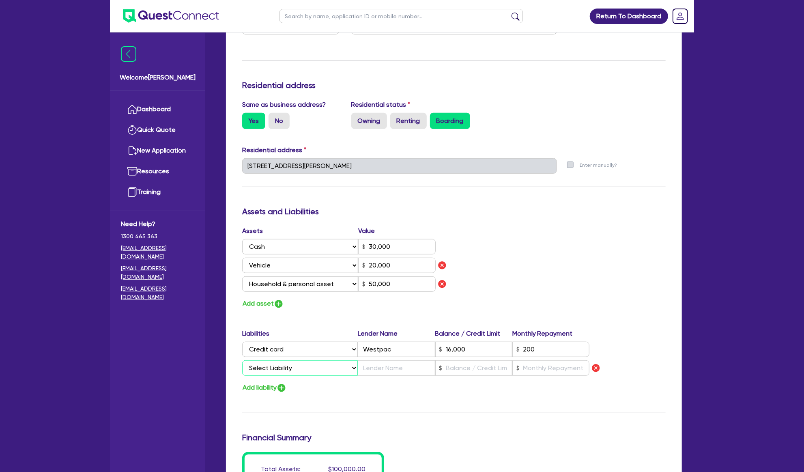
click at [279, 372] on select "Select Liability Credit card Mortgage Investment property loan Vehicle loan Tru…" at bounding box center [300, 367] width 116 height 15
click at [242, 360] on select "Select Liability Credit card Mortgage Investment property loan Vehicle loan Tru…" at bounding box center [300, 367] width 116 height 15
click at [371, 362] on input "text" at bounding box center [396, 367] width 77 height 15
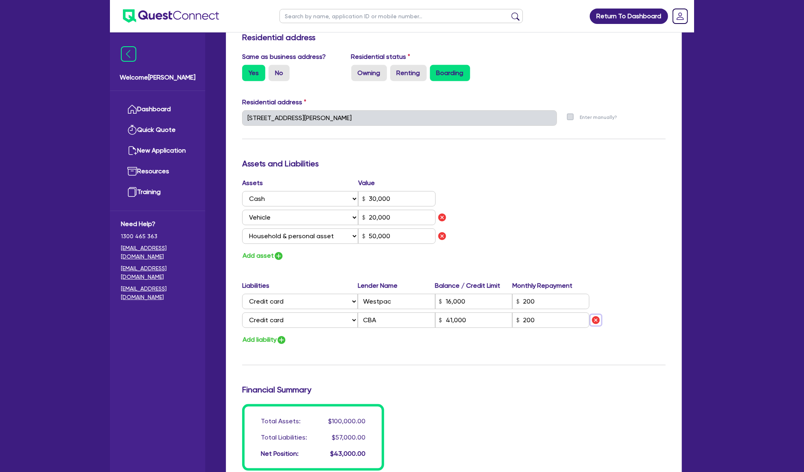
scroll to position [523, 0]
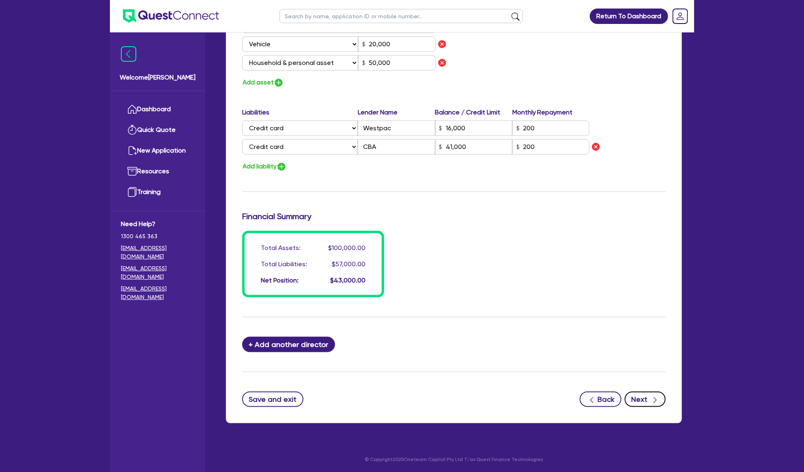
click at [654, 401] on icon "button" at bounding box center [654, 400] width 3 height 6
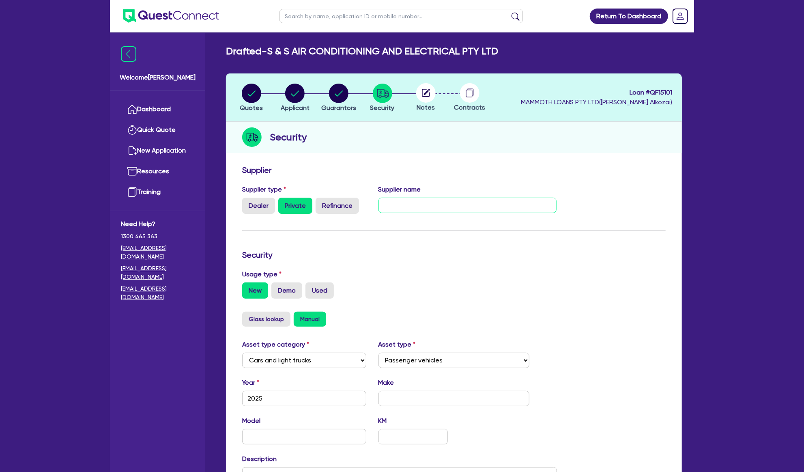
click at [507, 204] on input "text" at bounding box center [467, 204] width 178 height 15
click at [320, 293] on label "Used" at bounding box center [319, 290] width 28 height 16
click at [311, 287] on input "Used" at bounding box center [307, 284] width 5 height 5
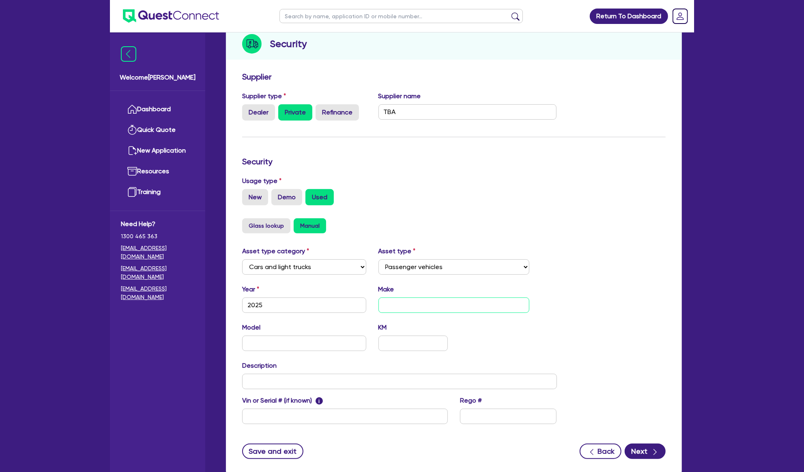
click at [394, 306] on input "text" at bounding box center [453, 304] width 151 height 15
click at [433, 339] on input "text" at bounding box center [412, 342] width 69 height 15
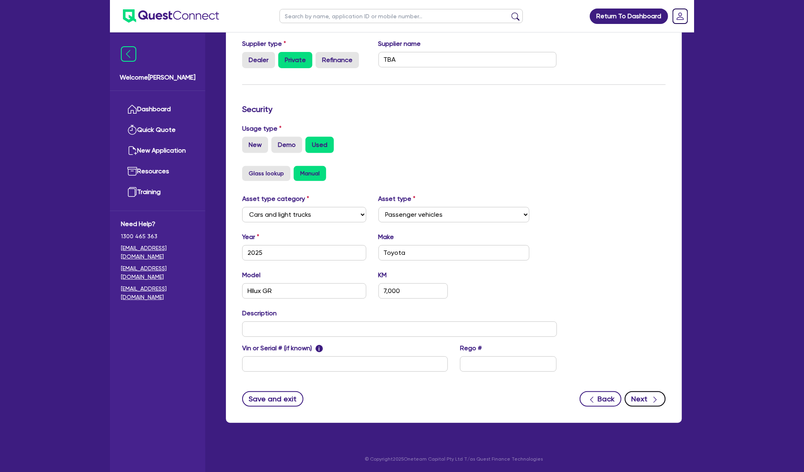
click at [638, 396] on button "Next" at bounding box center [644, 398] width 41 height 15
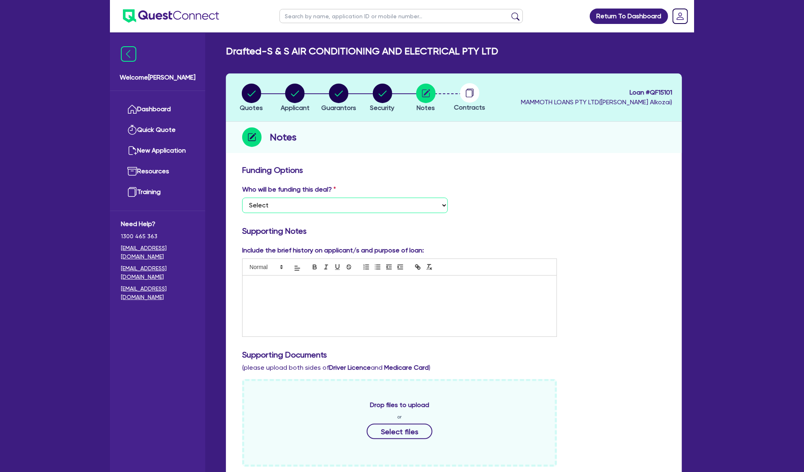
click at [404, 211] on select "Select I want Quest to fund 100% I will fund 100% I will co-fund with Quest Oth…" at bounding box center [345, 204] width 206 height 15
click at [242, 197] on select "Select I want Quest to fund 100% I will fund 100% I will co-fund with Quest Oth…" at bounding box center [345, 204] width 206 height 15
click at [381, 308] on div at bounding box center [399, 305] width 314 height 61
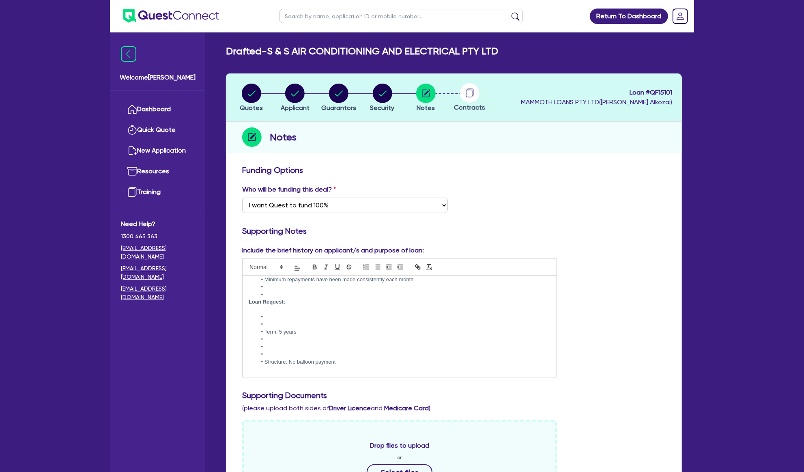
scroll to position [122, 0]
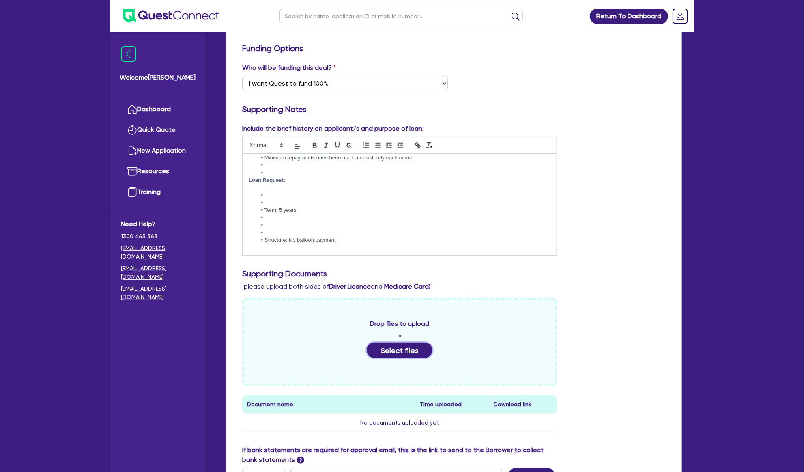
click at [411, 343] on button "Select files" at bounding box center [400, 349] width 66 height 15
click at [390, 352] on button "Select files" at bounding box center [400, 349] width 66 height 15
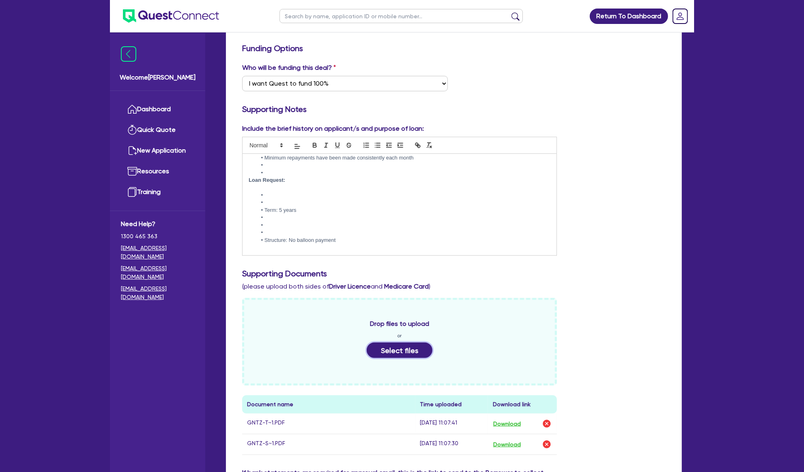
click at [398, 349] on button "Select files" at bounding box center [400, 349] width 66 height 15
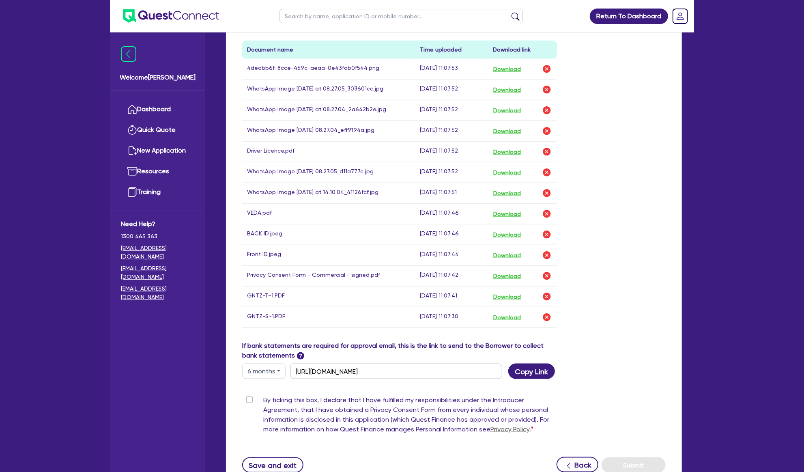
scroll to position [539, 0]
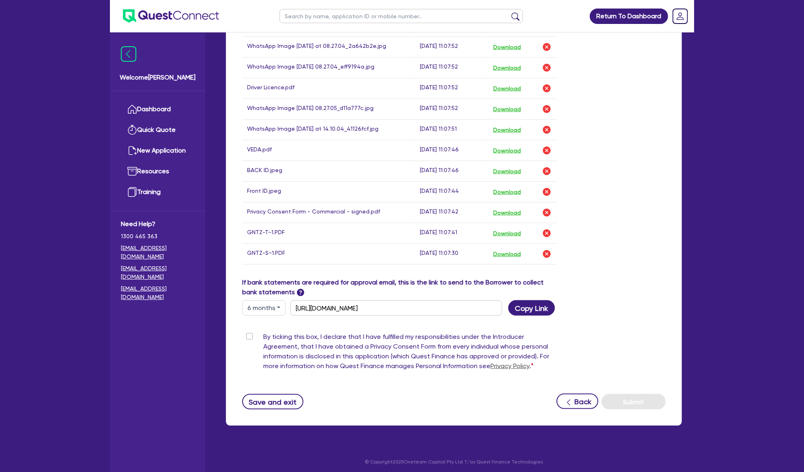
click at [276, 343] on label "By ticking this box, I declare that I have fulfilled my responsibilities under …" at bounding box center [410, 353] width 294 height 42
click at [249, 339] on input "By ticking this box, I declare that I have fulfilled my responsibilities under …" at bounding box center [245, 336] width 6 height 8
click at [626, 397] on button "Submit" at bounding box center [633, 401] width 64 height 15
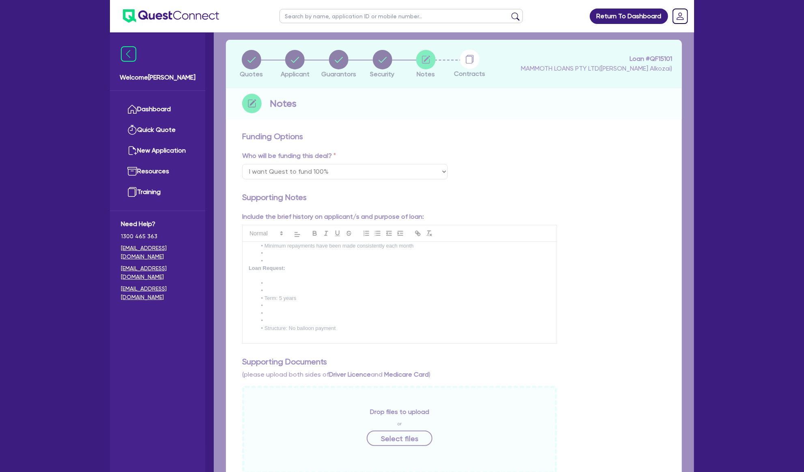
scroll to position [0, 0]
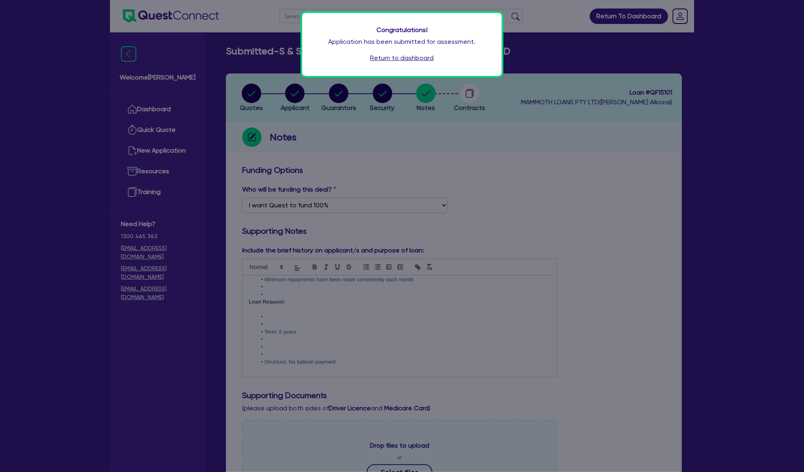
click at [253, 96] on div "Congratulations! Application has been submitted for assessment. Return to dashb…" at bounding box center [402, 236] width 804 height 472
click at [399, 61] on link "Return to dashboard" at bounding box center [402, 58] width 64 height 10
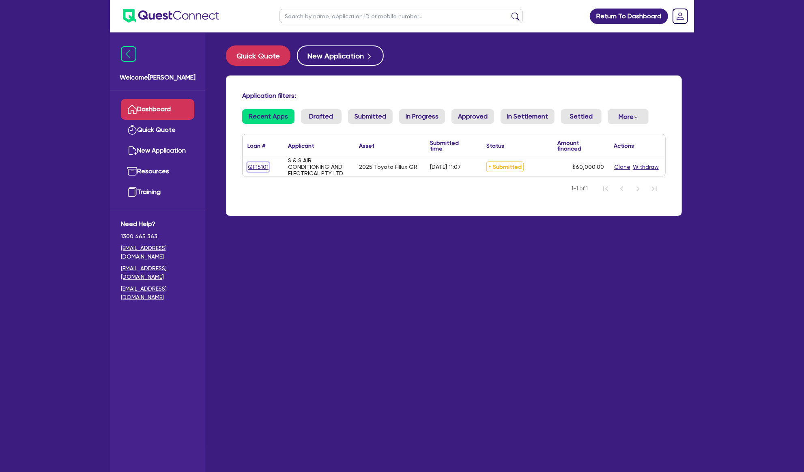
click at [262, 166] on link "QF15101" at bounding box center [257, 166] width 21 height 9
select select "CARS_AND_LIGHT_TRUCKS"
select select "PASSENGER_VEHICLES"
